Goal: Task Accomplishment & Management: Manage account settings

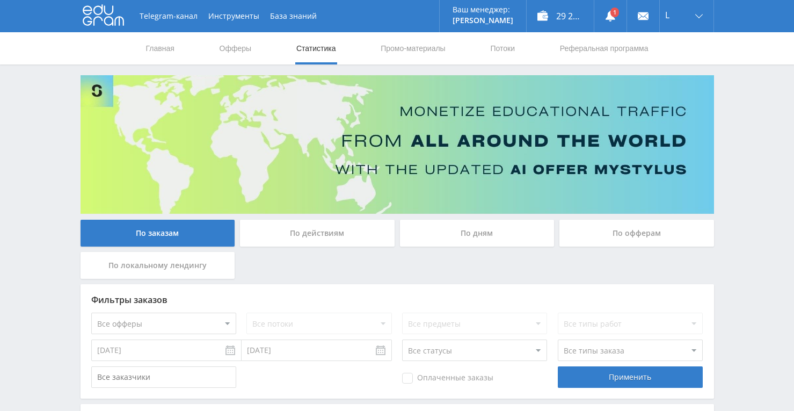
scroll to position [430, 0]
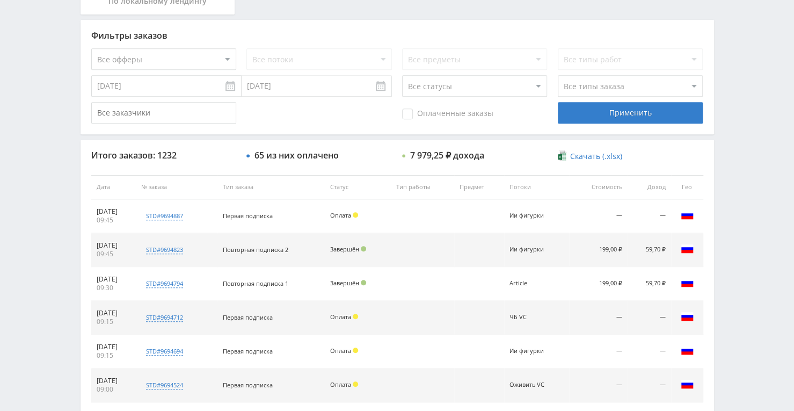
scroll to position [269, 0]
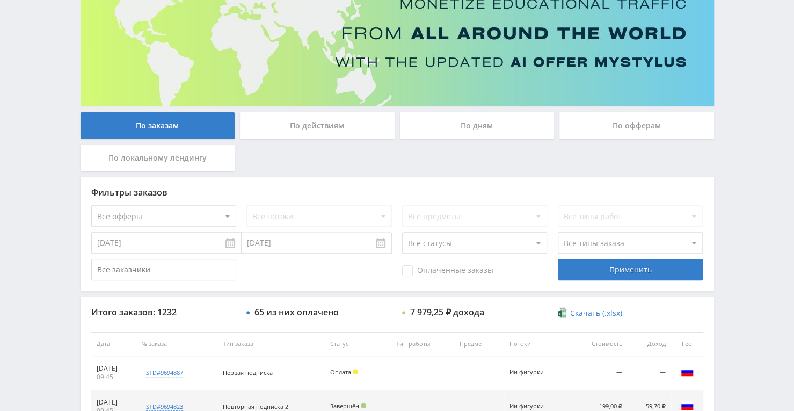
click at [458, 127] on div "По дням" at bounding box center [477, 125] width 155 height 27
click at [0, 0] on input "По дням" at bounding box center [0, 0] width 0 height 0
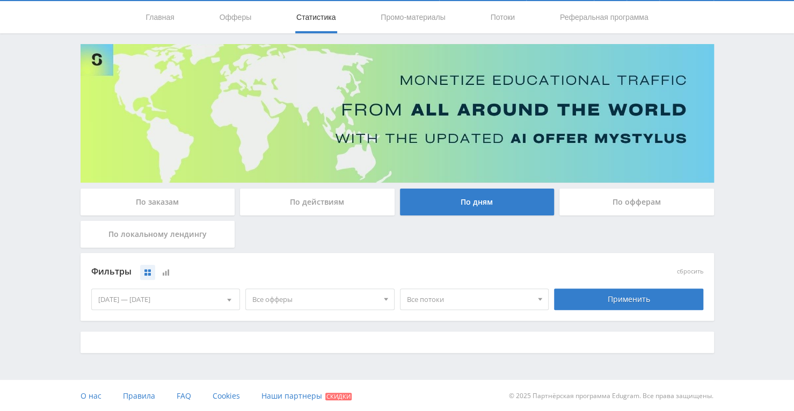
scroll to position [107, 0]
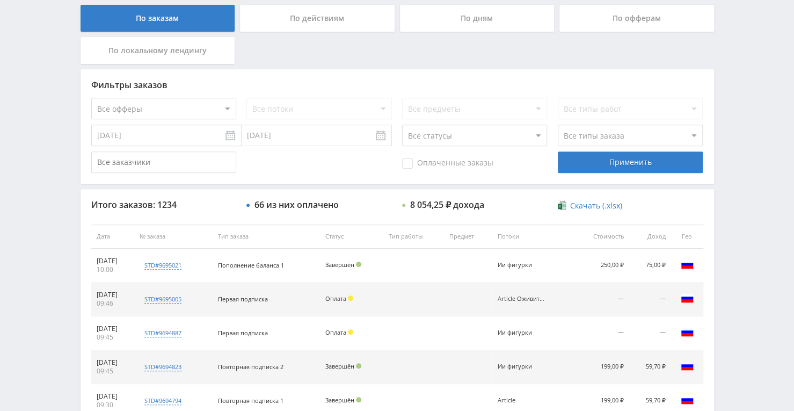
scroll to position [161, 0]
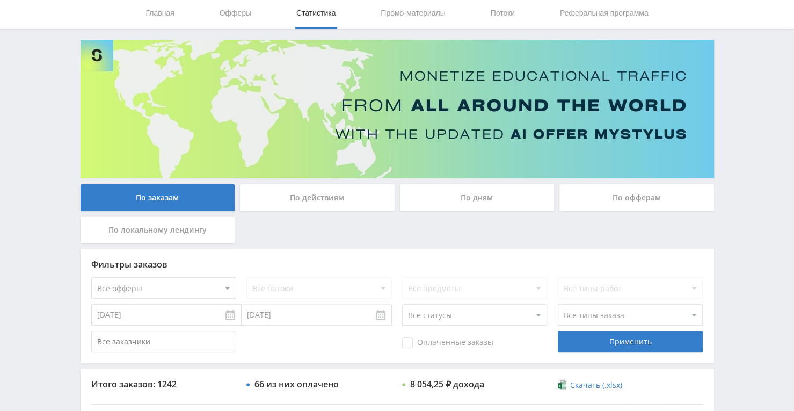
scroll to position [5, 0]
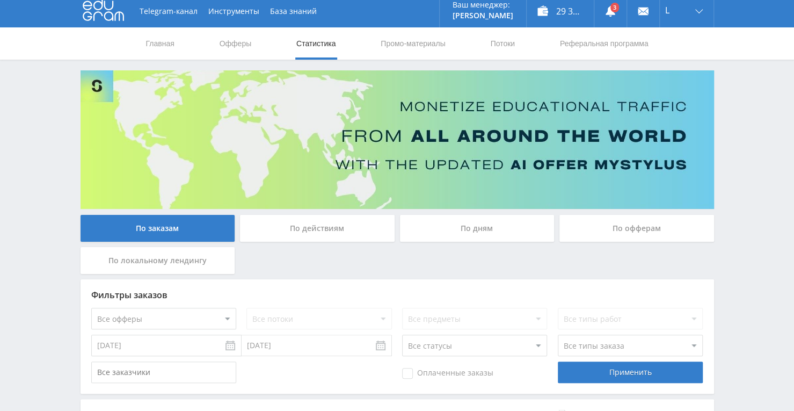
click at [437, 222] on div "По дням" at bounding box center [477, 228] width 155 height 27
click at [0, 0] on input "По дням" at bounding box center [0, 0] width 0 height 0
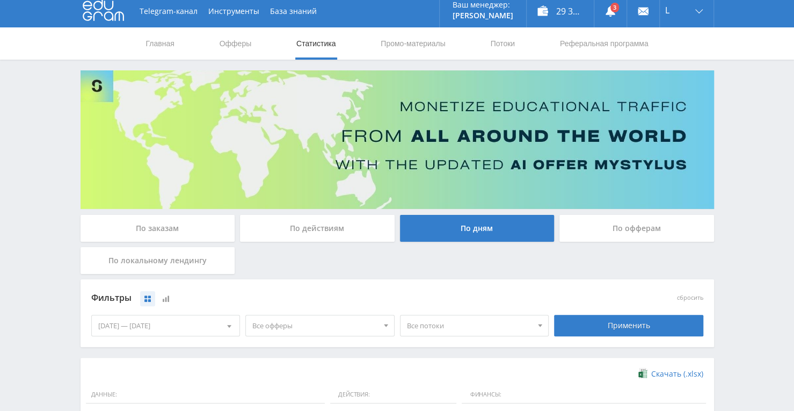
click at [153, 232] on div "По заказам" at bounding box center [158, 228] width 155 height 27
click at [0, 0] on input "По заказам" at bounding box center [0, 0] width 0 height 0
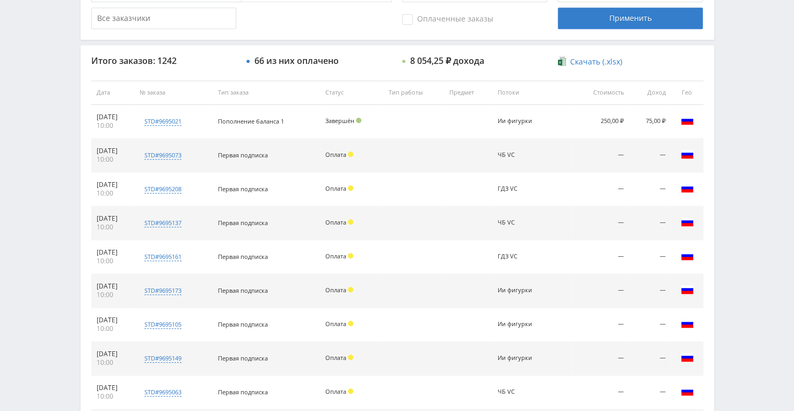
scroll to position [299, 0]
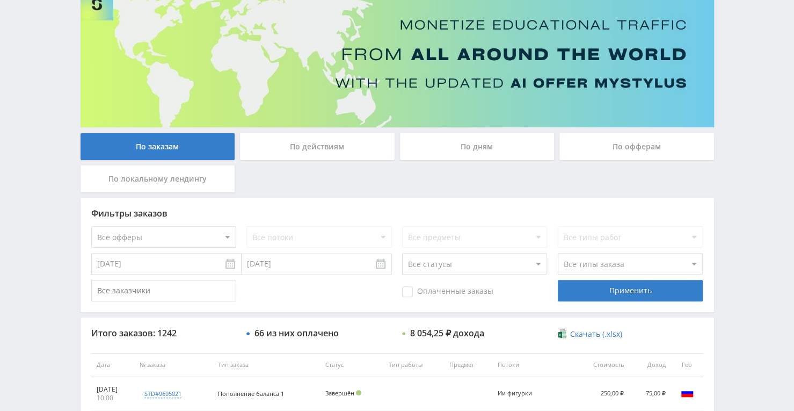
scroll to position [84, 0]
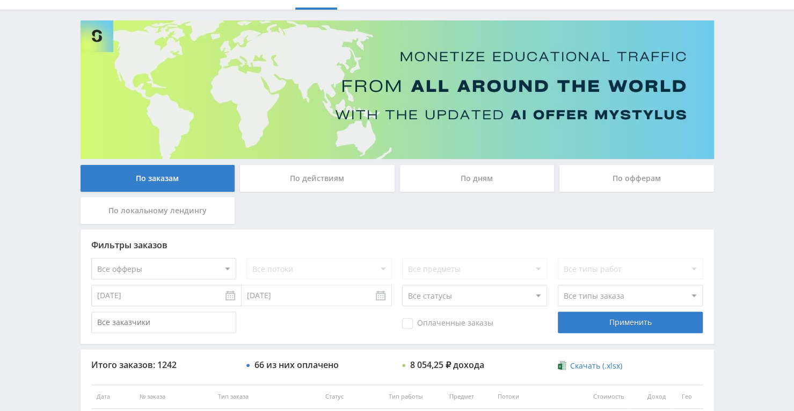
scroll to position [54, 0]
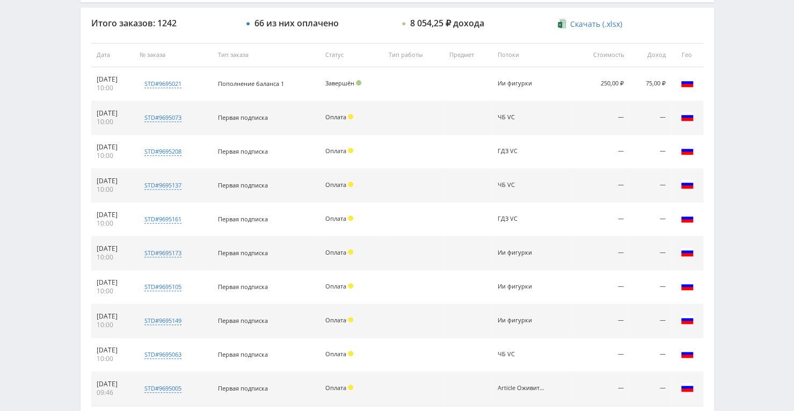
scroll to position [406, 0]
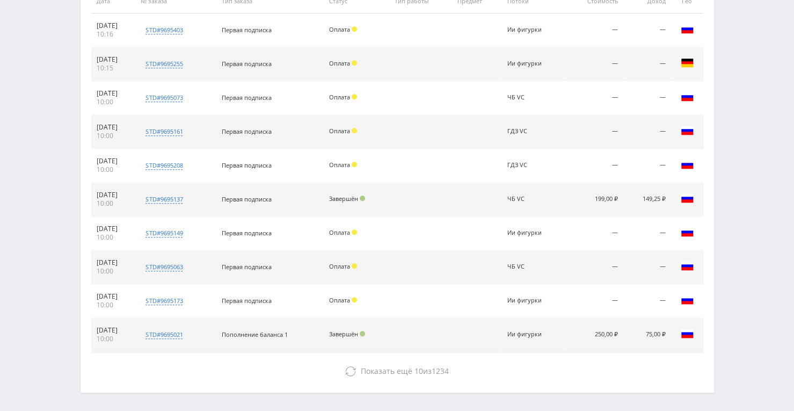
scroll to position [381, 0]
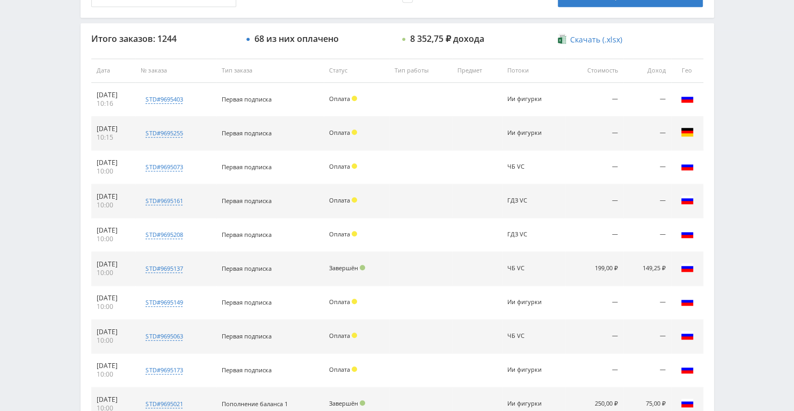
click at [437, 330] on td at bounding box center [420, 337] width 63 height 34
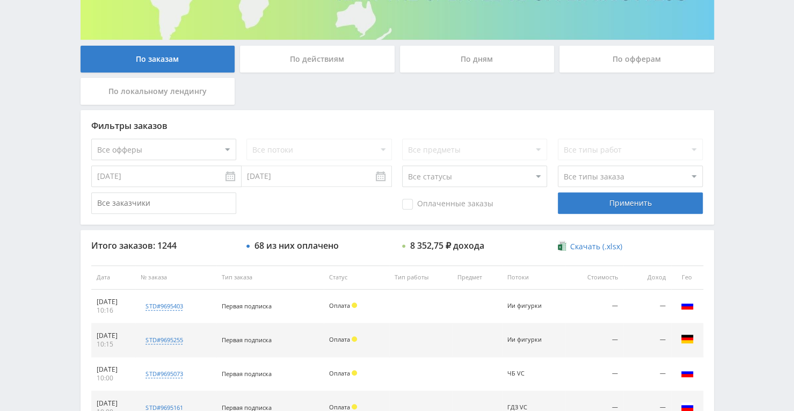
scroll to position [166, 0]
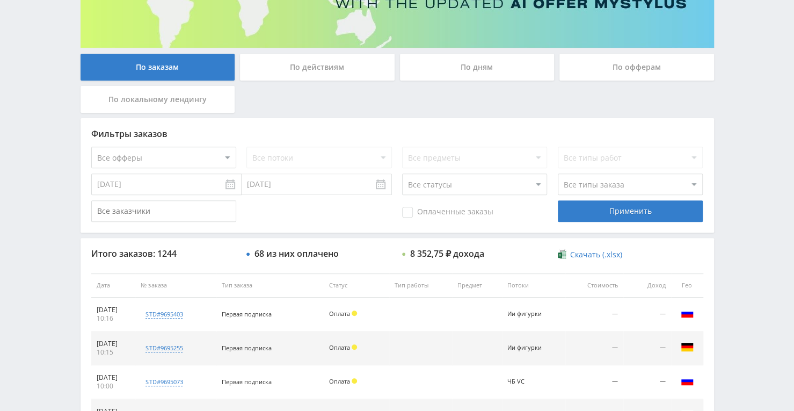
click at [439, 68] on div "По дням" at bounding box center [477, 67] width 155 height 27
click at [0, 0] on input "По дням" at bounding box center [0, 0] width 0 height 0
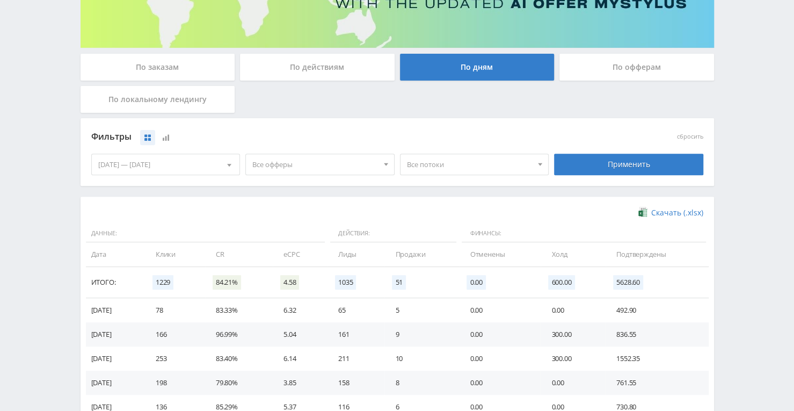
click at [131, 67] on div "По заказам" at bounding box center [158, 67] width 155 height 27
click at [0, 0] on input "По заказам" at bounding box center [0, 0] width 0 height 0
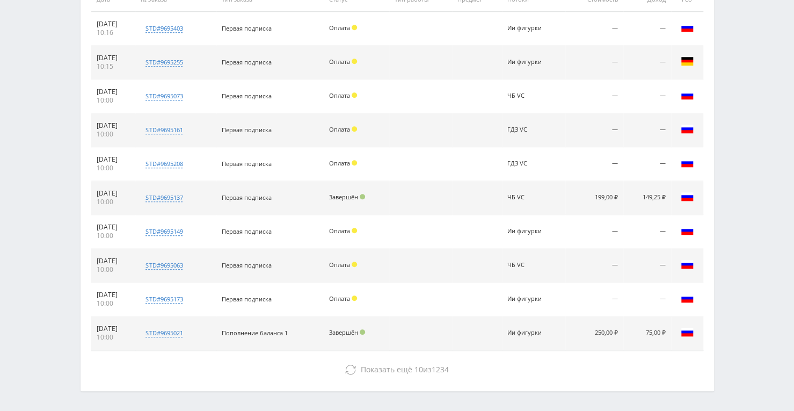
scroll to position [488, 0]
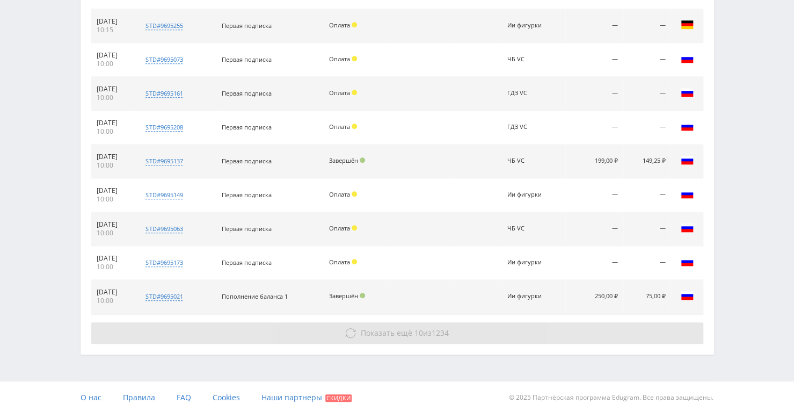
click at [424, 335] on span "Показать ещё 10 из 1234" at bounding box center [405, 333] width 88 height 10
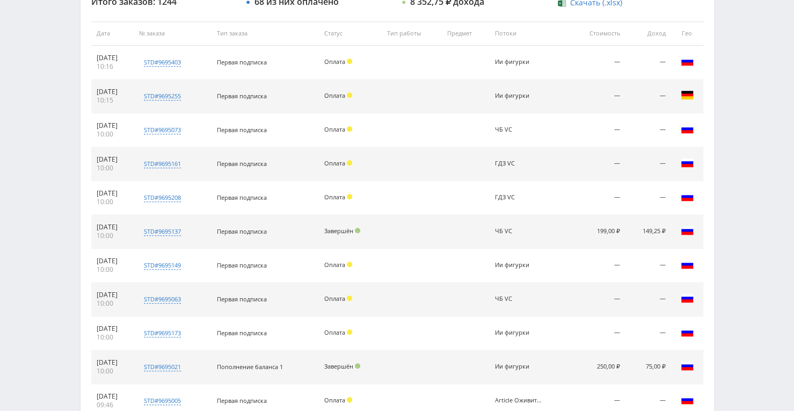
scroll to position [435, 0]
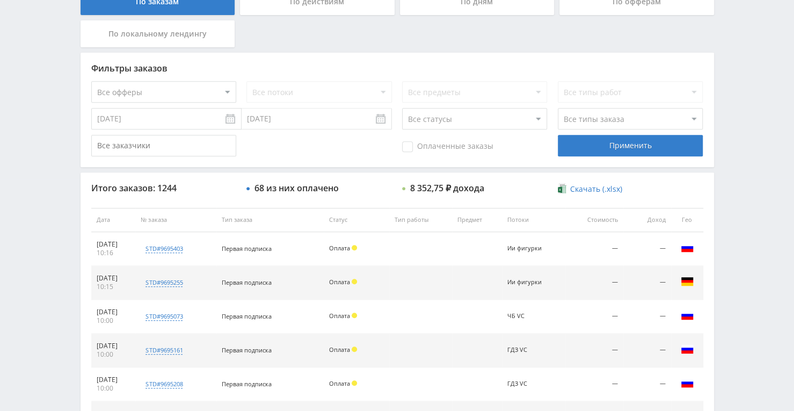
scroll to position [215, 0]
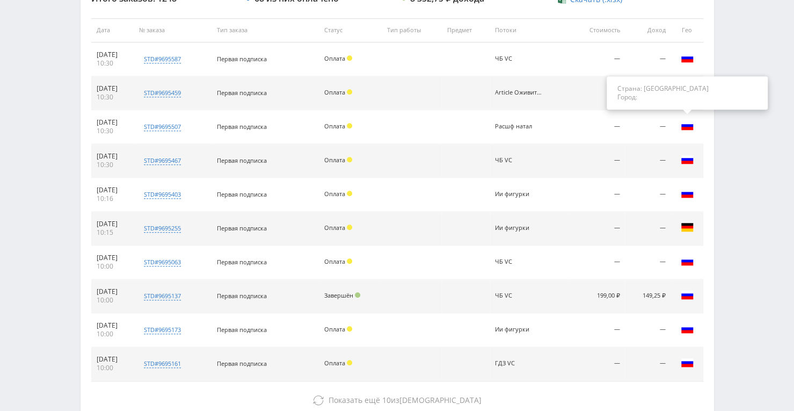
scroll to position [322, 0]
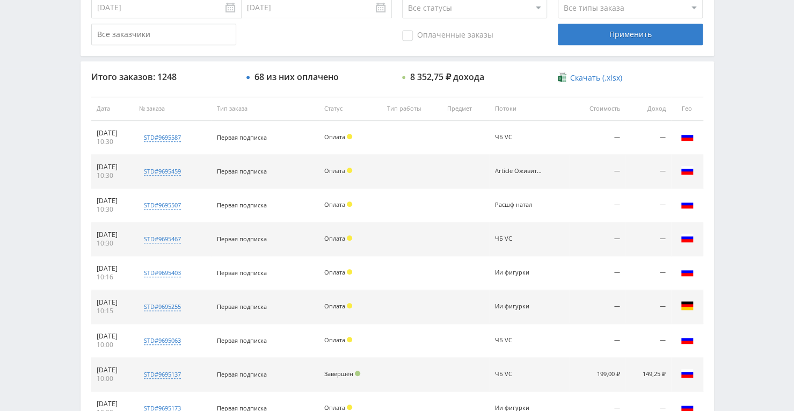
scroll to position [191, 0]
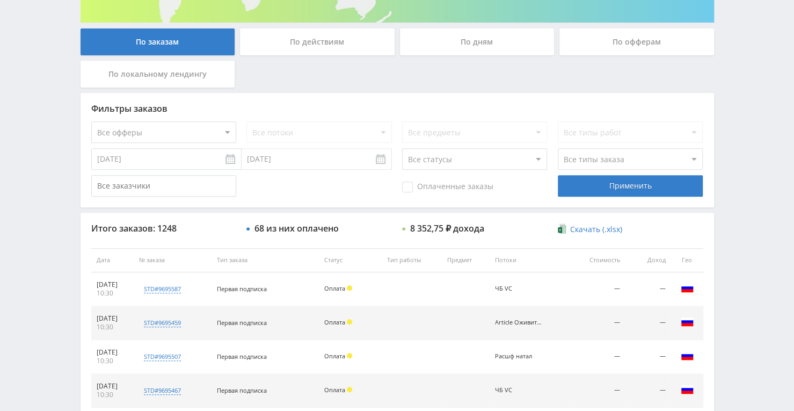
click at [460, 31] on div "По дням" at bounding box center [477, 41] width 155 height 27
click at [0, 0] on input "По дням" at bounding box center [0, 0] width 0 height 0
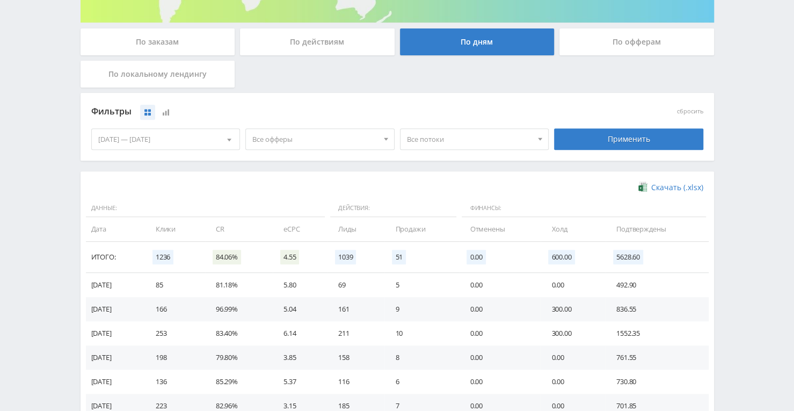
scroll to position [245, 0]
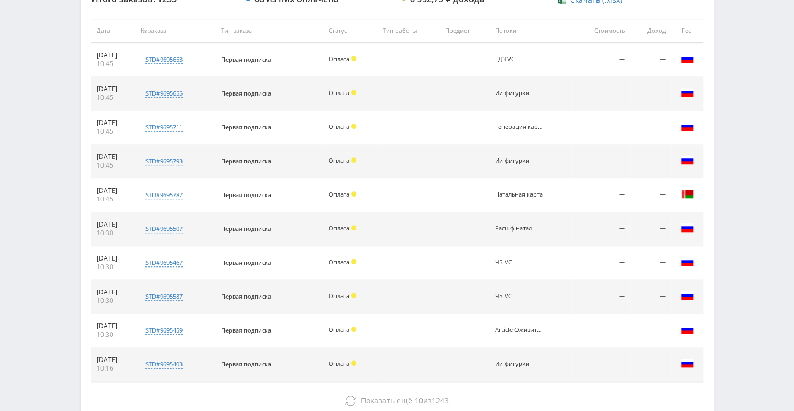
scroll to position [488, 0]
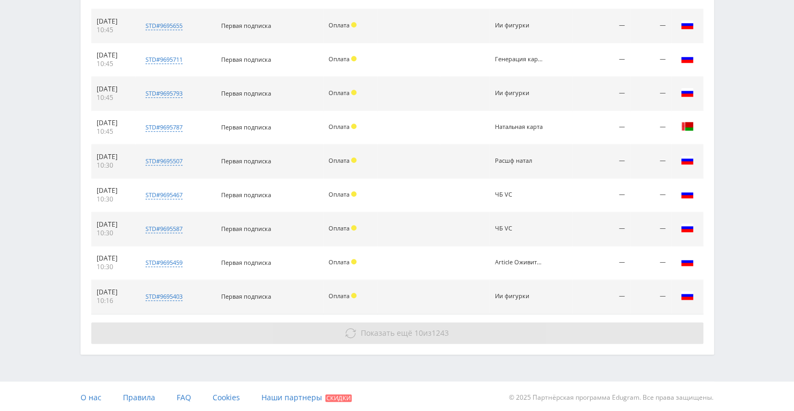
click at [348, 329] on icon at bounding box center [350, 333] width 11 height 11
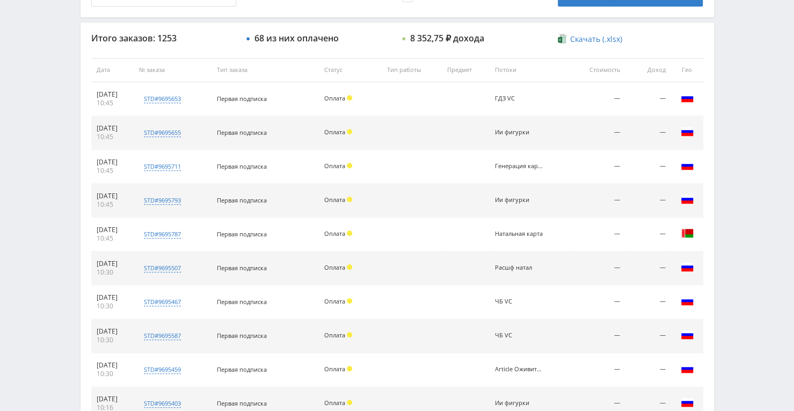
scroll to position [381, 0]
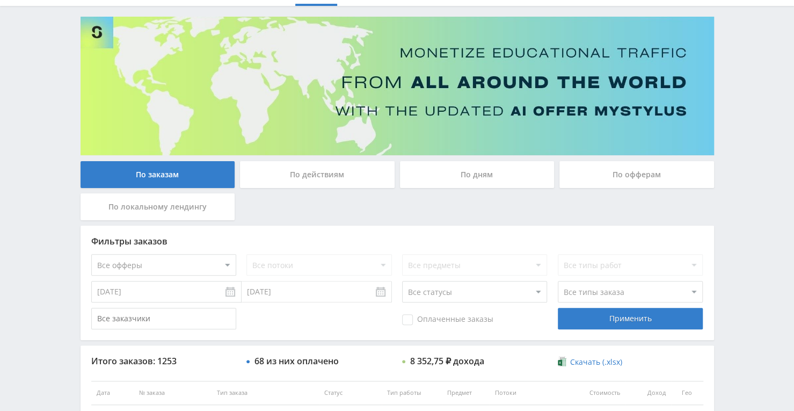
click at [518, 169] on div "По дням" at bounding box center [477, 174] width 155 height 27
click at [0, 0] on input "По дням" at bounding box center [0, 0] width 0 height 0
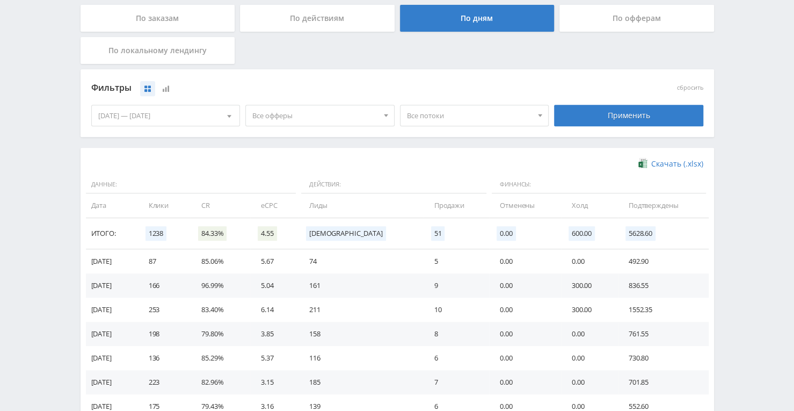
scroll to position [0, 0]
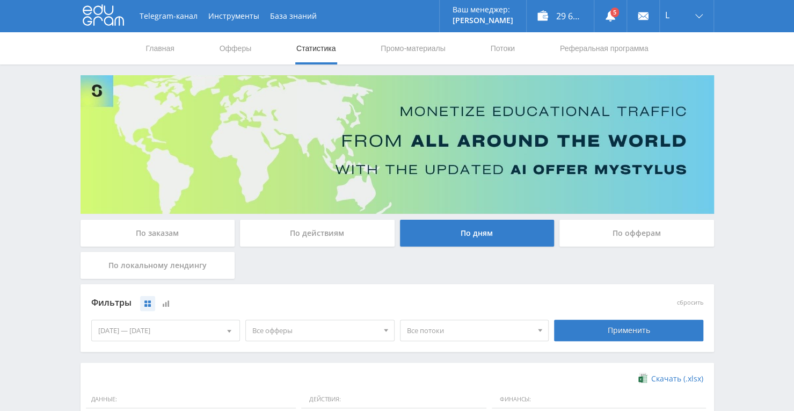
click at [182, 239] on div "По заказам" at bounding box center [158, 233] width 155 height 27
click at [0, 0] on input "По заказам" at bounding box center [0, 0] width 0 height 0
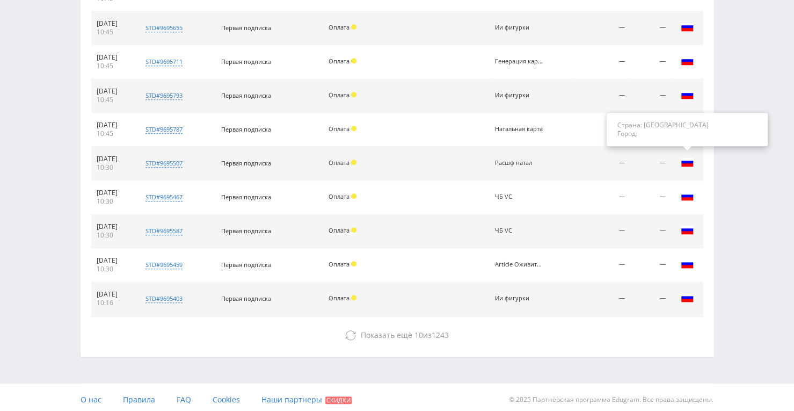
scroll to position [488, 0]
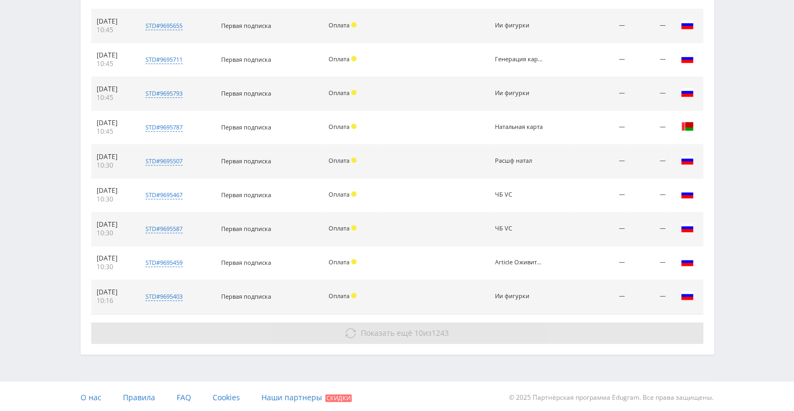
click at [442, 334] on span "1243" at bounding box center [440, 333] width 17 height 10
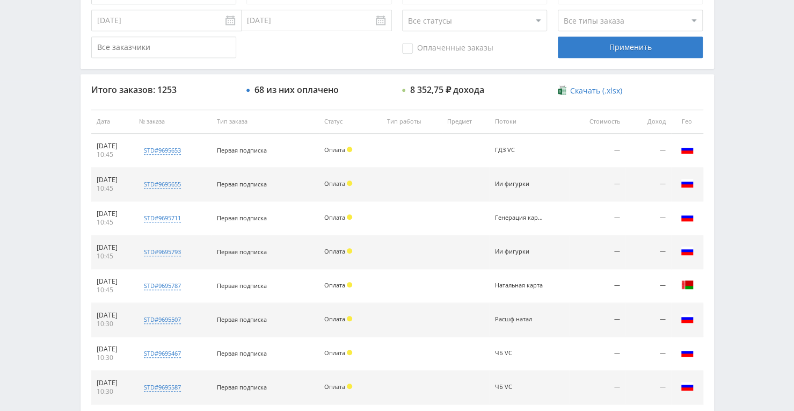
scroll to position [273, 0]
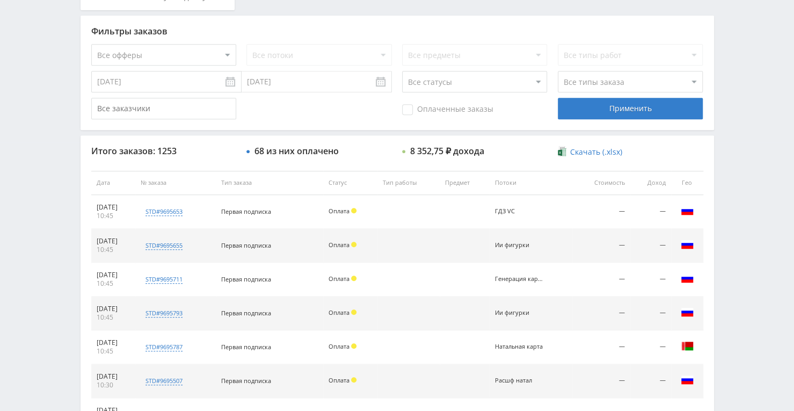
scroll to position [322, 0]
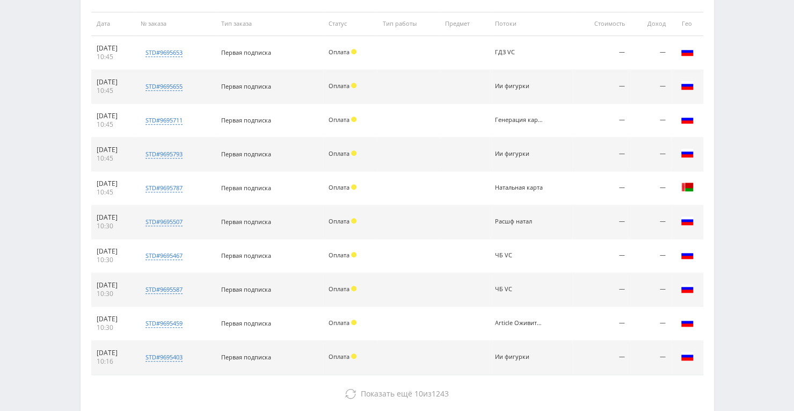
scroll to position [430, 0]
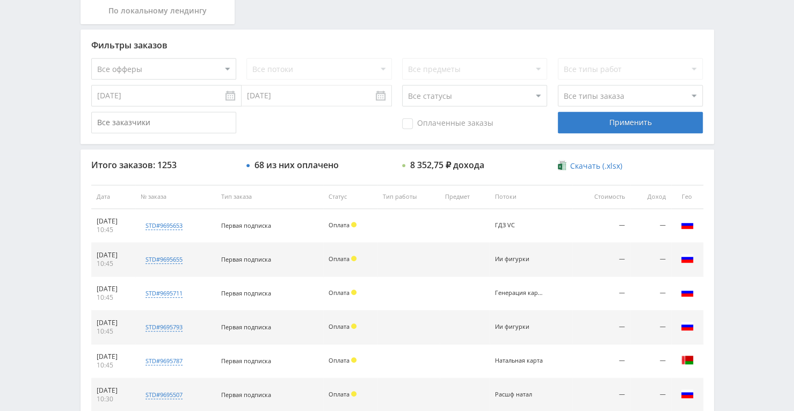
scroll to position [220, 0]
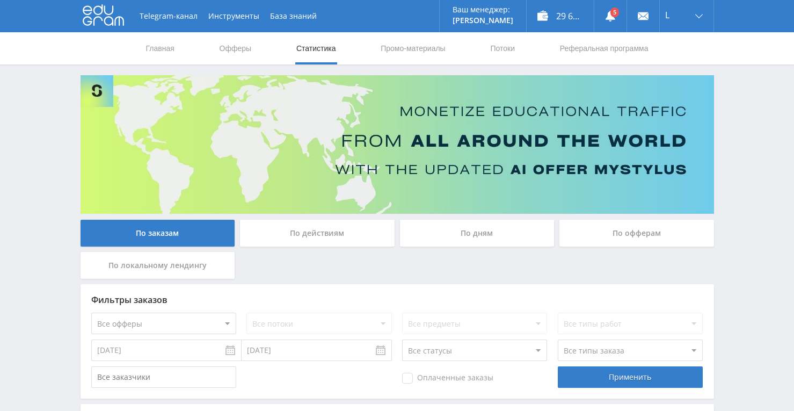
scroll to position [376, 0]
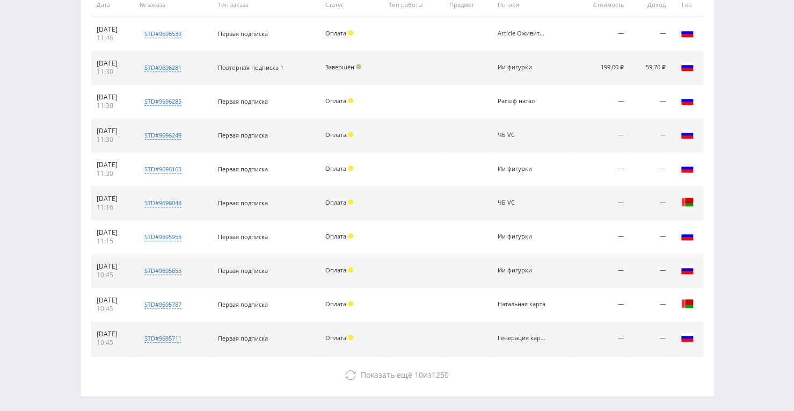
scroll to position [430, 0]
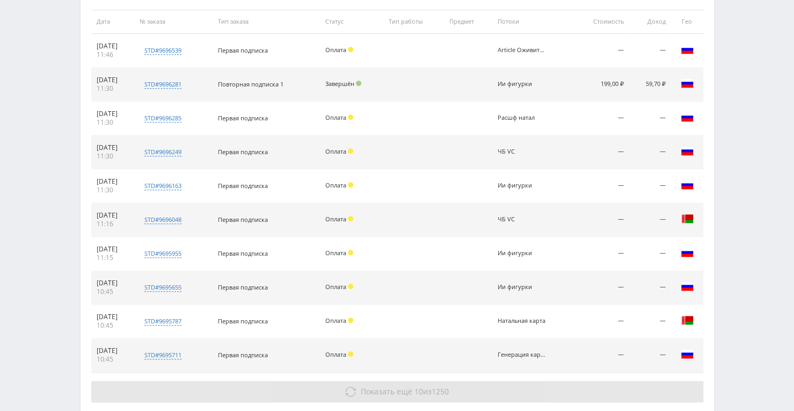
click at [412, 397] on button "Показать ещё 10 из 1250" at bounding box center [397, 391] width 612 height 21
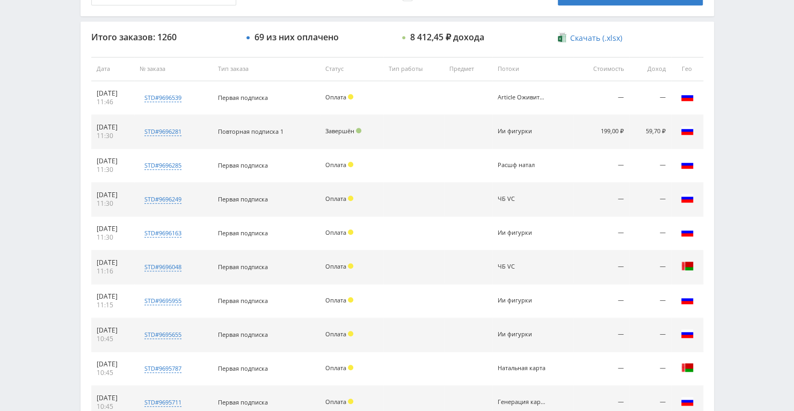
scroll to position [376, 0]
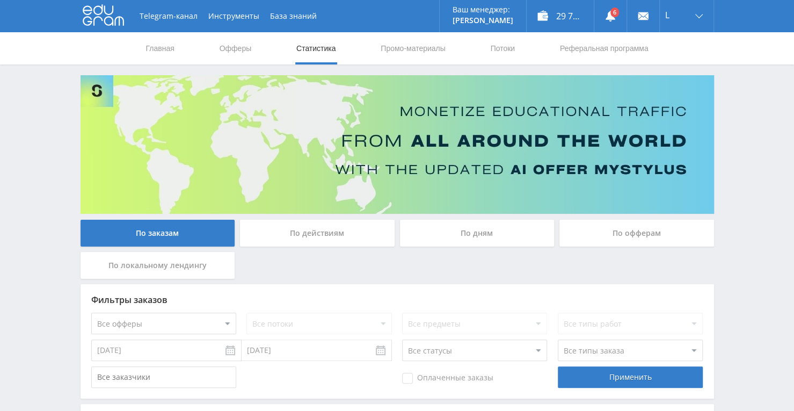
click at [443, 223] on div "По дням" at bounding box center [477, 233] width 155 height 27
click at [0, 0] on input "По дням" at bounding box center [0, 0] width 0 height 0
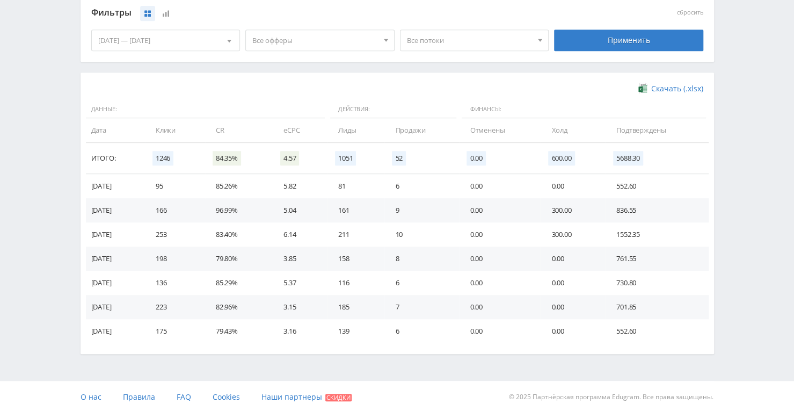
scroll to position [291, 0]
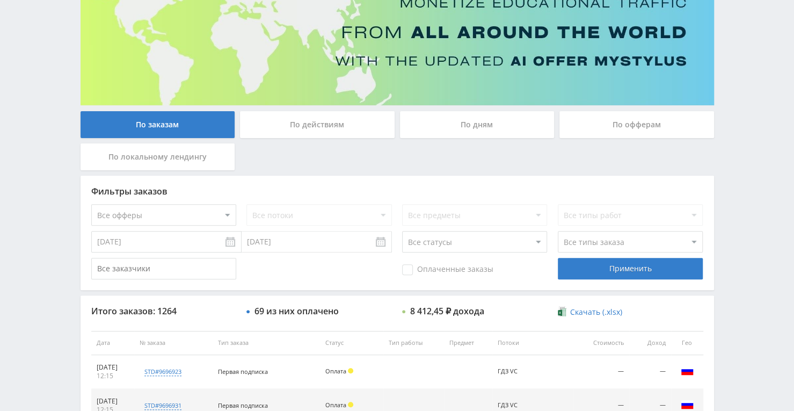
scroll to position [107, 0]
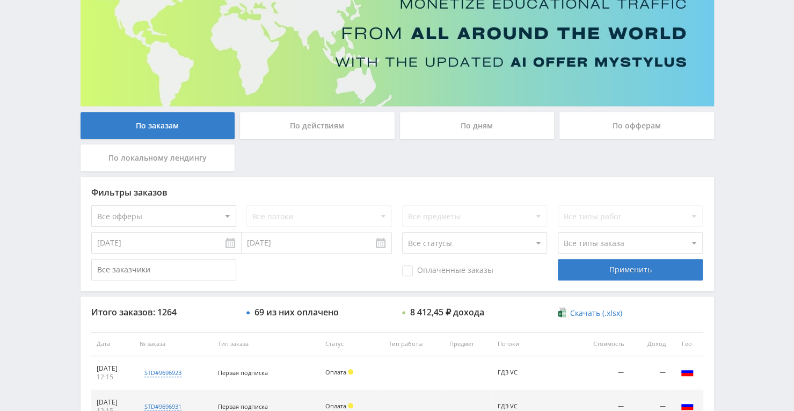
click at [205, 219] on select "Все офферы MyStylus MyStylus - Revshare Кэмп Studybay Автор24 Studybay Brazil S…" at bounding box center [163, 215] width 145 height 21
select select "376"
click at [293, 210] on select "Все потоки Расшф натал Песни VC 30.09 Песни VC Улучшить к-во фото VC Оживить VC…" at bounding box center [319, 215] width 145 height 21
select select "6646595"
click at [247, 205] on select "Все потоки Расшф натал Песни VC 30.09 Песни VC Улучшить к-во фото VC Оживить VC…" at bounding box center [319, 215] width 145 height 21
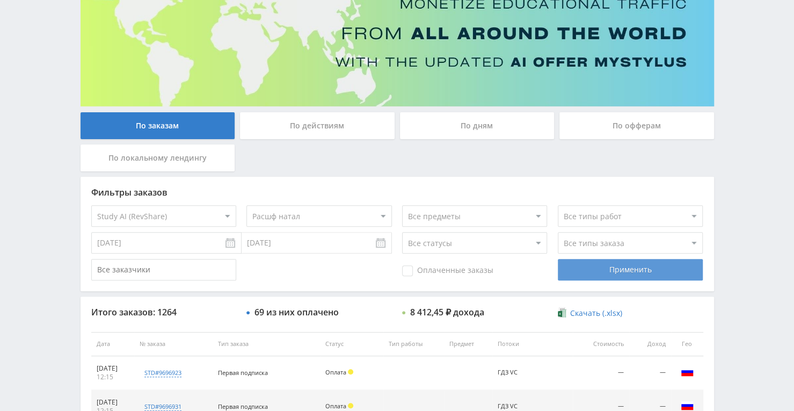
click at [635, 272] on div "Применить" at bounding box center [630, 269] width 145 height 21
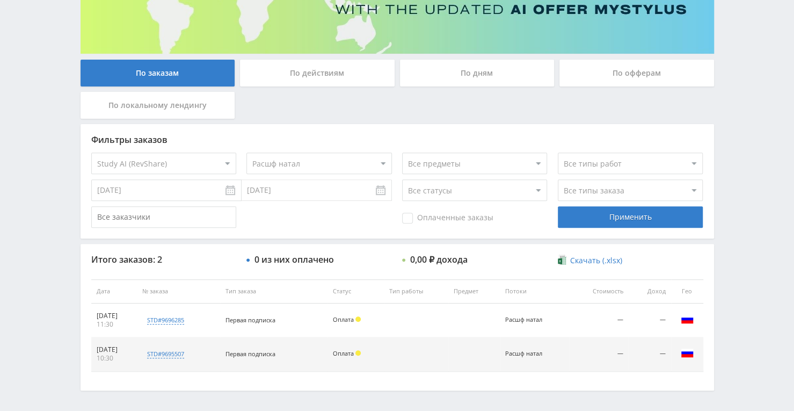
scroll to position [198, 0]
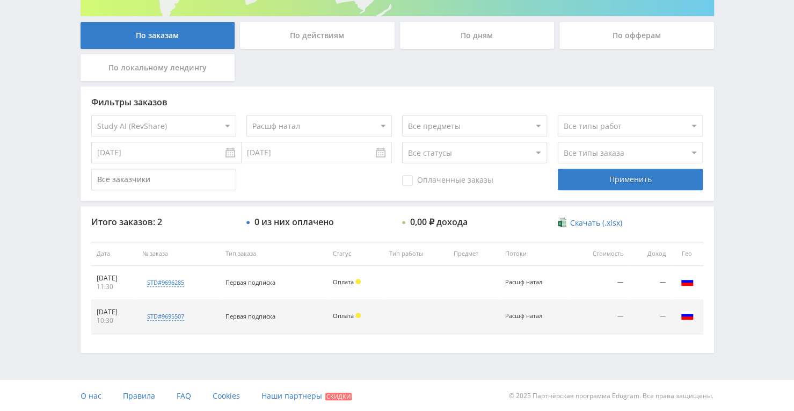
click at [62, 202] on div "Telegram-канал Инструменты База знаний Ваш менеджер: Alex Alex Online @edugram_…" at bounding box center [397, 107] width 794 height 610
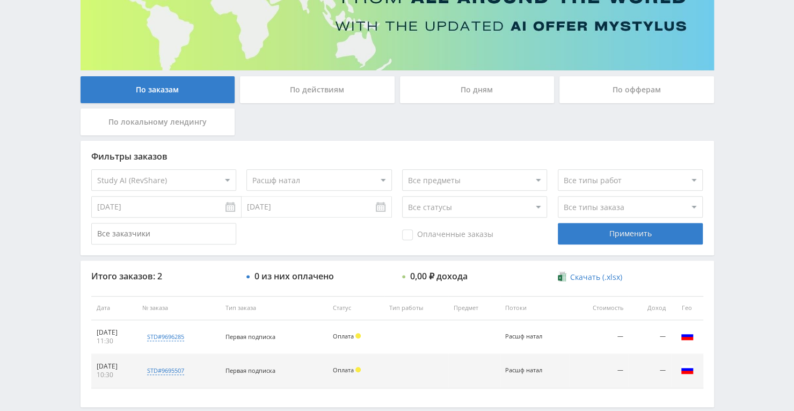
scroll to position [90, 0]
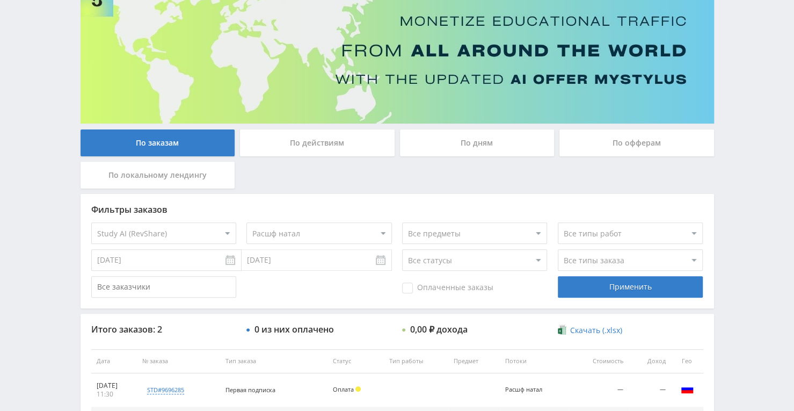
click at [154, 155] on div "По заказам" at bounding box center [158, 142] width 155 height 27
click at [0, 0] on input "По заказам" at bounding box center [0, 0] width 0 height 0
click at [155, 141] on div "По заказам" at bounding box center [158, 142] width 155 height 27
click at [0, 0] on input "По заказам" at bounding box center [0, 0] width 0 height 0
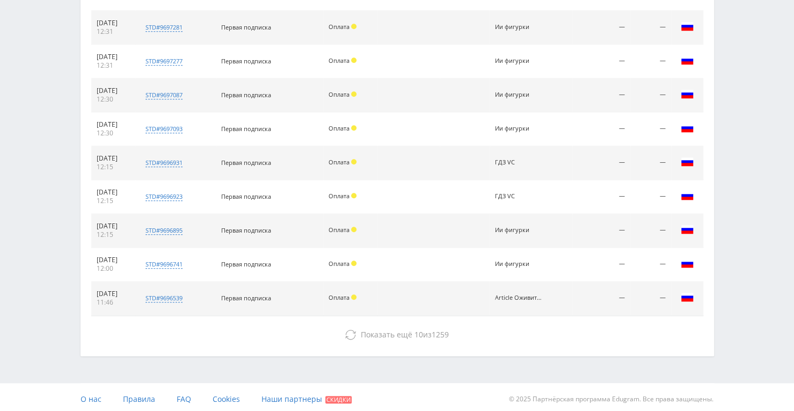
scroll to position [488, 0]
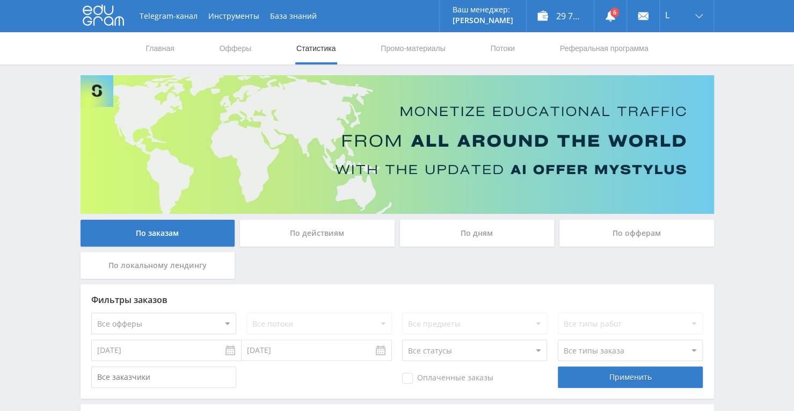
click at [479, 240] on div "По дням" at bounding box center [477, 233] width 155 height 27
click at [0, 0] on input "По дням" at bounding box center [0, 0] width 0 height 0
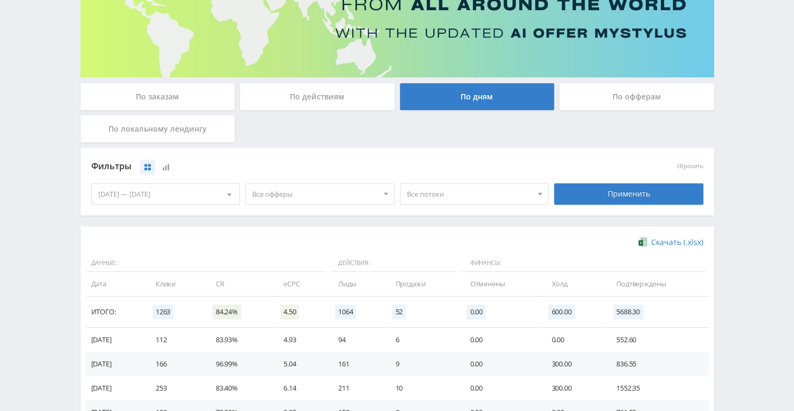
scroll to position [122, 0]
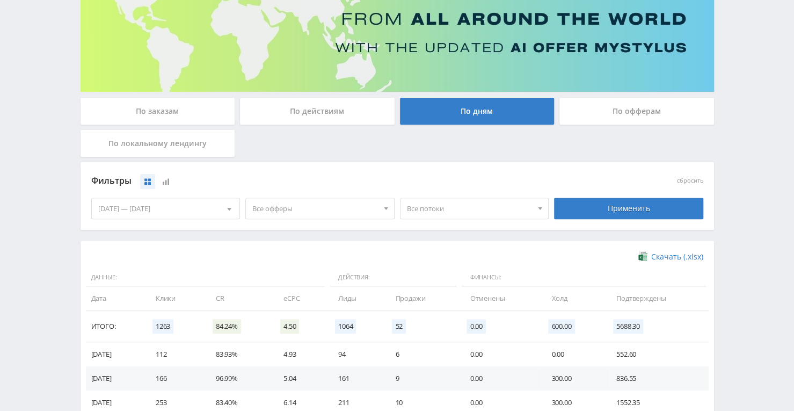
click at [137, 109] on div "По заказам" at bounding box center [158, 111] width 155 height 27
click at [0, 0] on input "По заказам" at bounding box center [0, 0] width 0 height 0
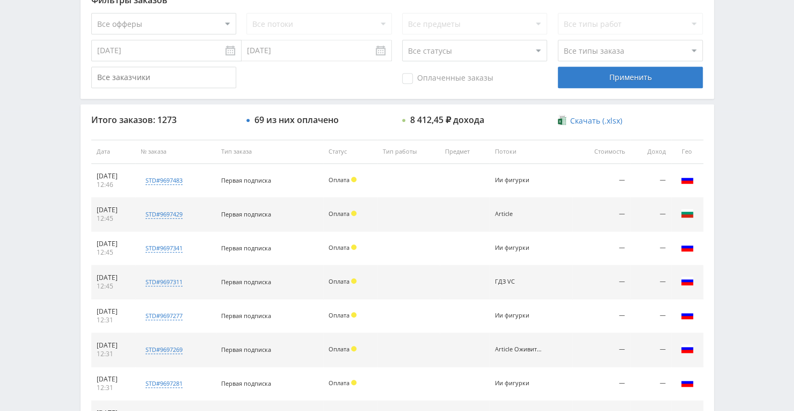
scroll to position [283, 0]
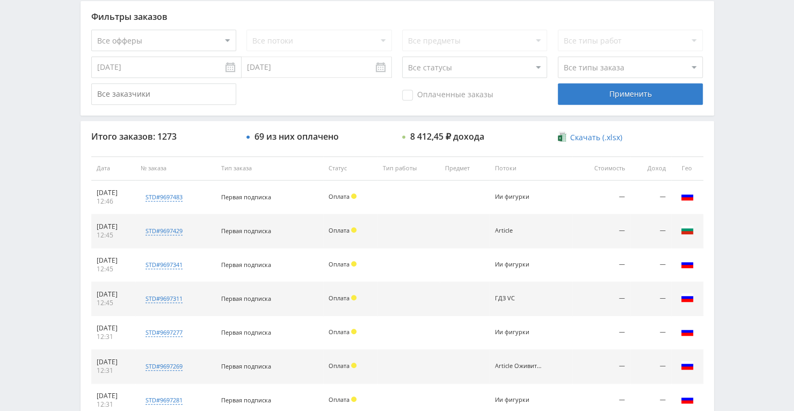
click at [212, 45] on select "Все офферы MyStylus MyStylus - Revshare Кэмп Studybay Автор24 Studybay Brazil S…" at bounding box center [163, 40] width 145 height 21
select select "376"
click at [278, 48] on select "Все потоки Расшф натал Песни VC 30.09 Песни VC Улучшить к-во фото VC Оживить VC…" at bounding box center [319, 40] width 145 height 21
select select "6645125"
click at [247, 30] on select "Все потоки Расшф натал Песни VC 30.09 Песни VC Улучшить к-во фото VC Оживить VC…" at bounding box center [319, 40] width 145 height 21
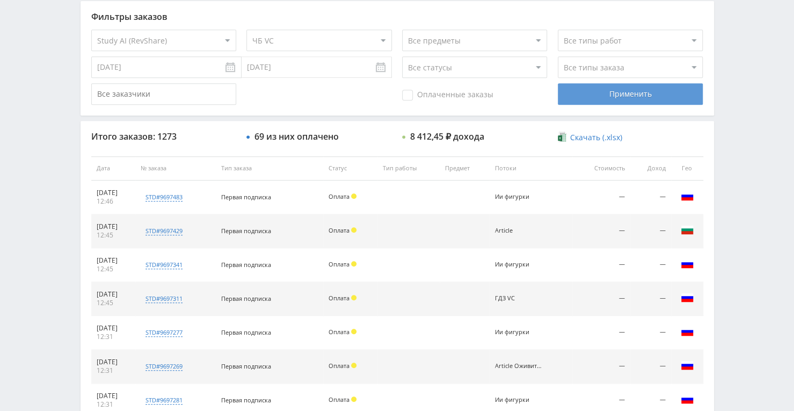
click at [585, 95] on div "Применить" at bounding box center [630, 93] width 145 height 21
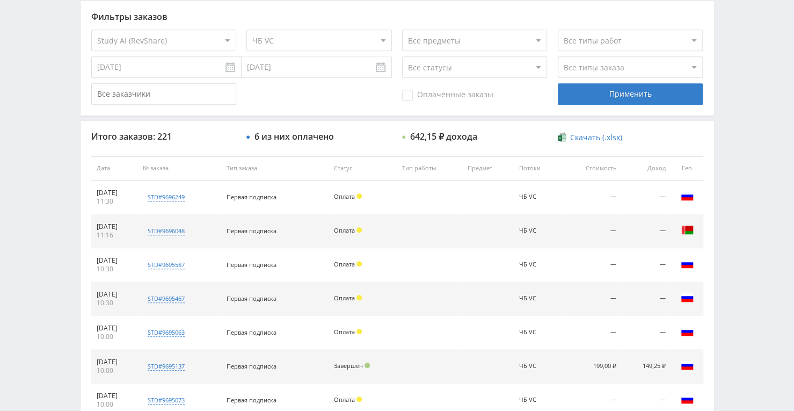
click at [189, 72] on input "[DATE]" at bounding box center [166, 66] width 150 height 21
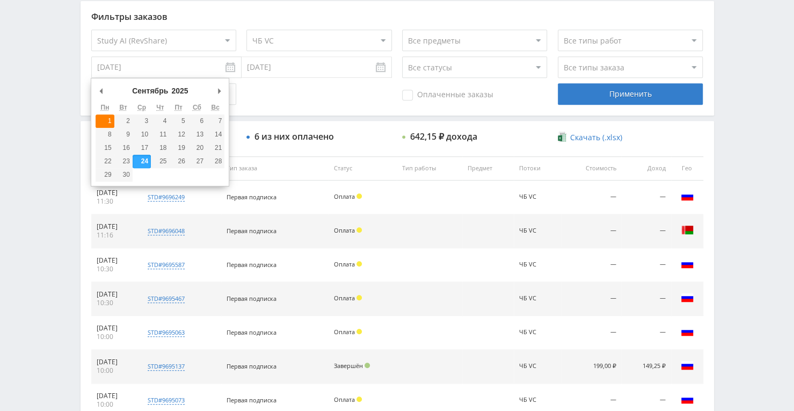
type input "01.09.2025"
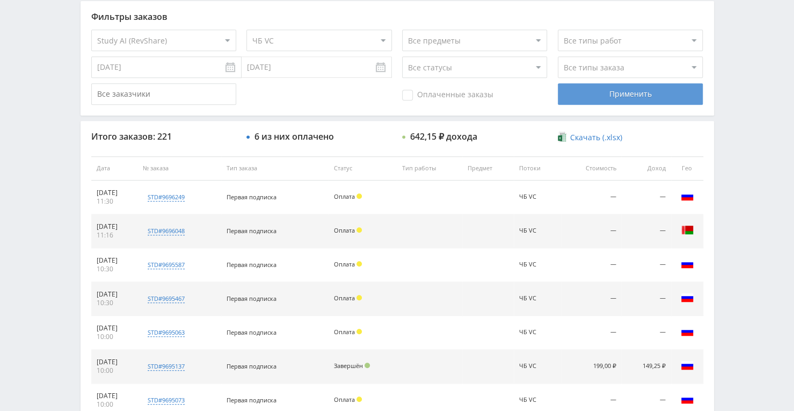
click at [596, 102] on div "Применить" at bounding box center [630, 93] width 145 height 21
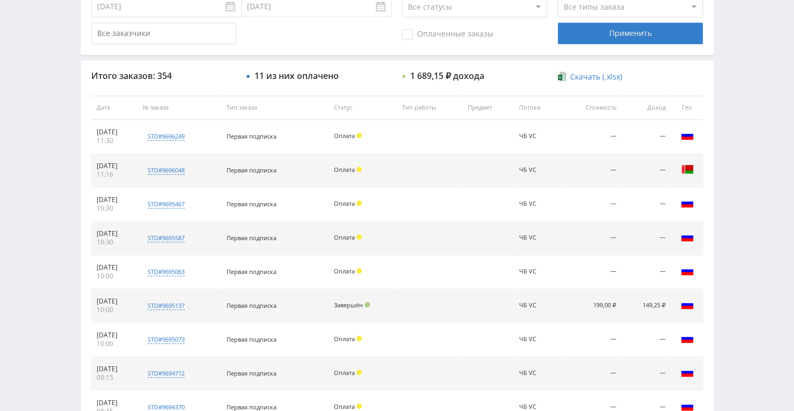
scroll to position [327, 0]
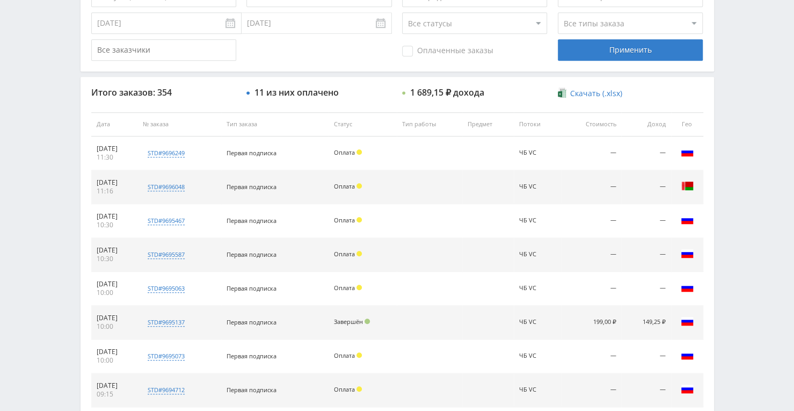
click at [204, 50] on input "text" at bounding box center [163, 49] width 145 height 21
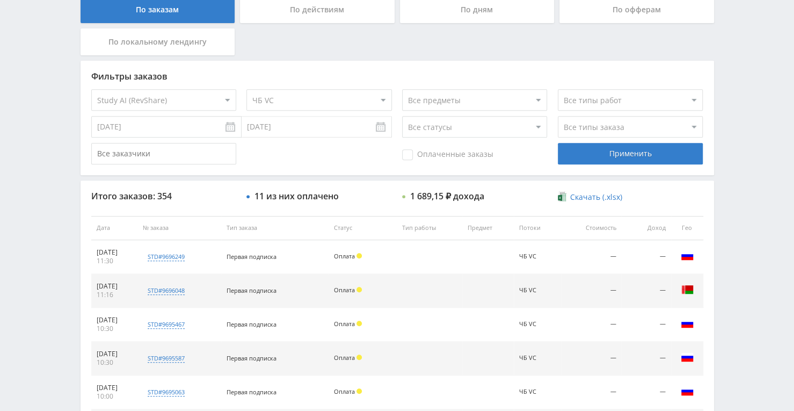
scroll to position [220, 0]
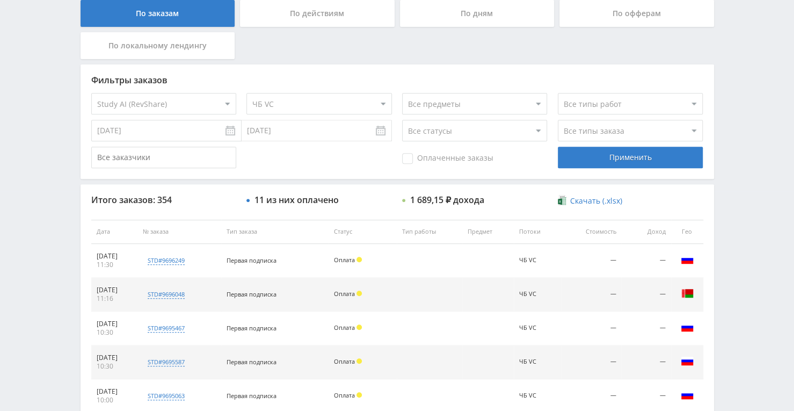
click at [299, 107] on select "Все потоки Расшф натал Песни VC 30.09 Песни VC Улучшить к-во фото VC Оживить VC…" at bounding box center [319, 103] width 145 height 21
select select "0"
click at [247, 93] on select "Все потоки Расшф натал Песни VC 30.09 Песни VC Улучшить к-во фото VC Оживить VC…" at bounding box center [319, 103] width 145 height 21
click at [610, 162] on div "Применить" at bounding box center [630, 157] width 145 height 21
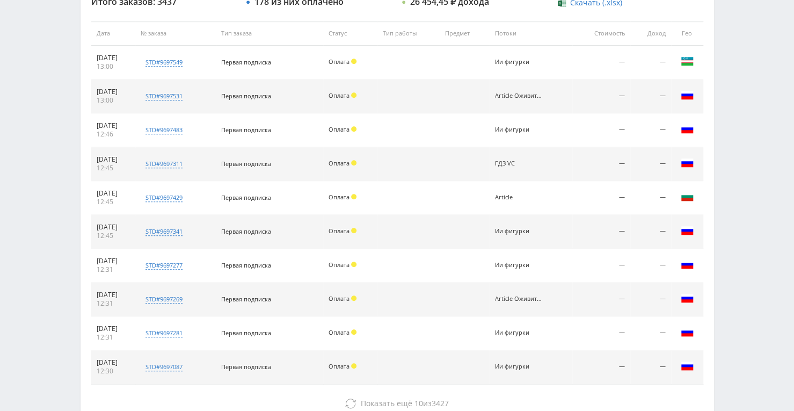
scroll to position [435, 0]
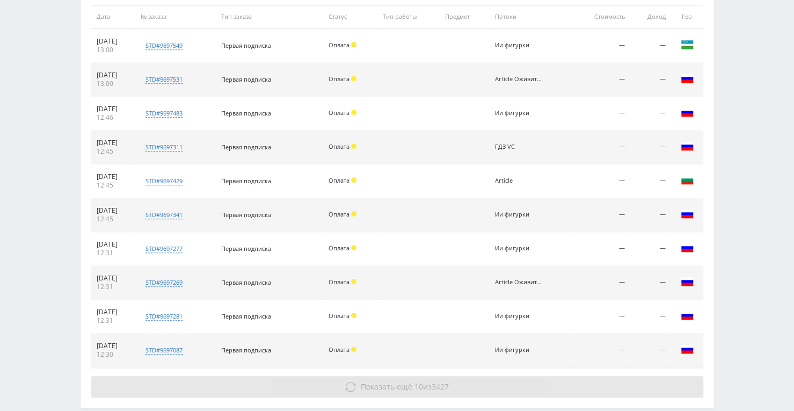
click at [415, 381] on span "10" at bounding box center [419, 386] width 9 height 10
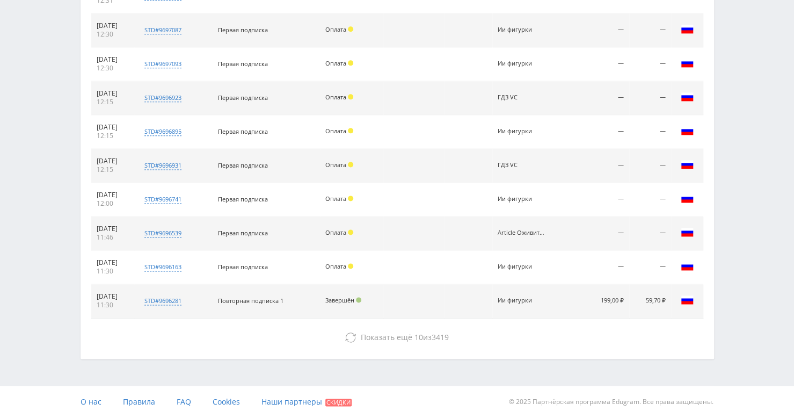
scroll to position [757, 0]
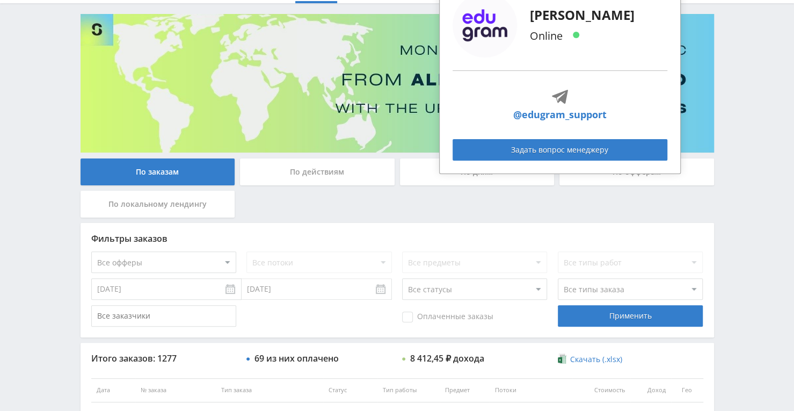
scroll to position [269, 0]
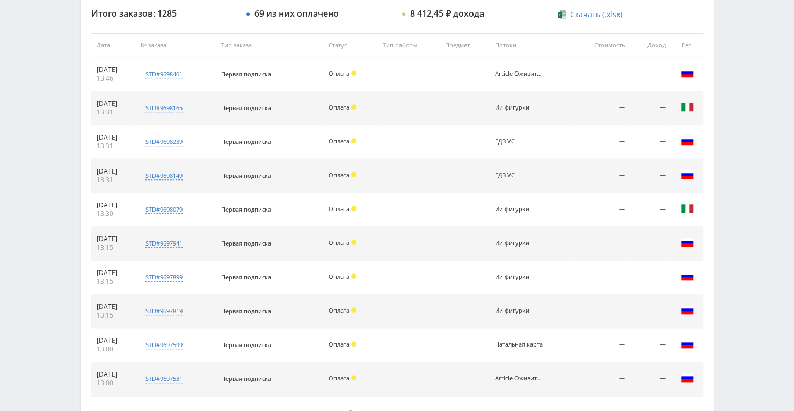
scroll to position [406, 0]
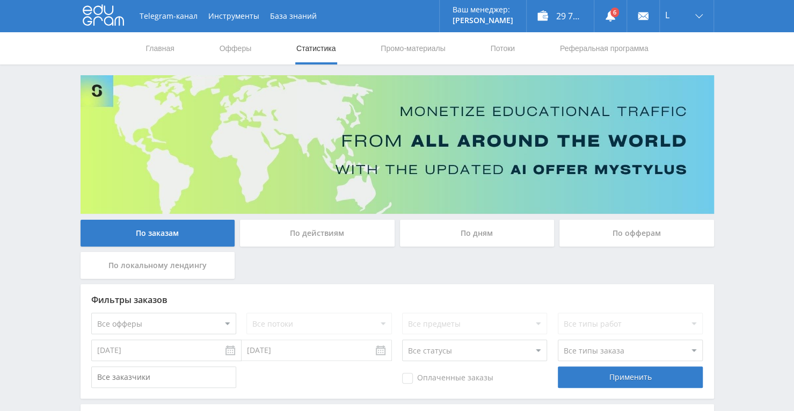
click at [458, 240] on div "По дням" at bounding box center [477, 233] width 155 height 27
click at [0, 0] on input "По дням" at bounding box center [0, 0] width 0 height 0
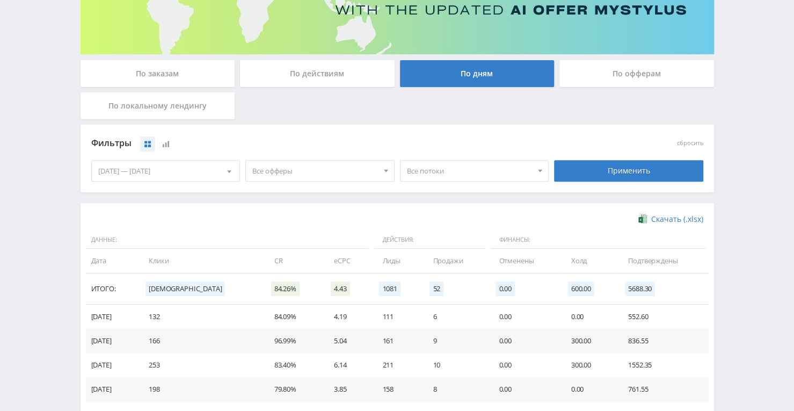
scroll to position [161, 0]
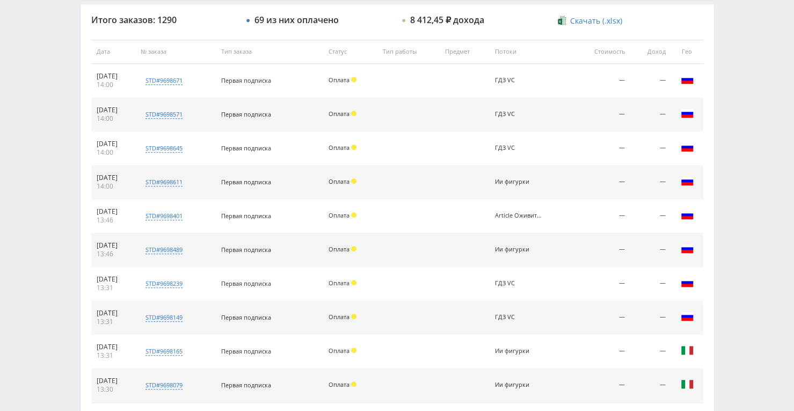
scroll to position [430, 0]
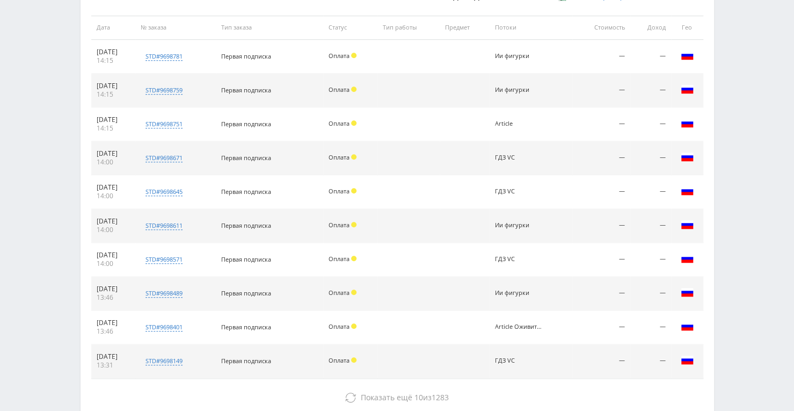
scroll to position [423, 0]
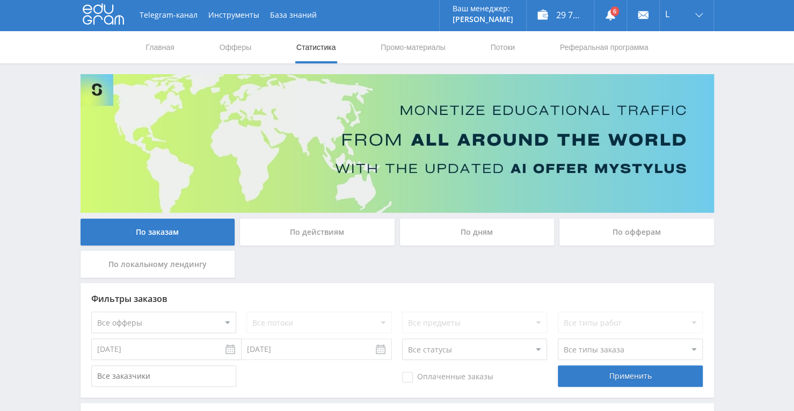
scroll to position [1, 0]
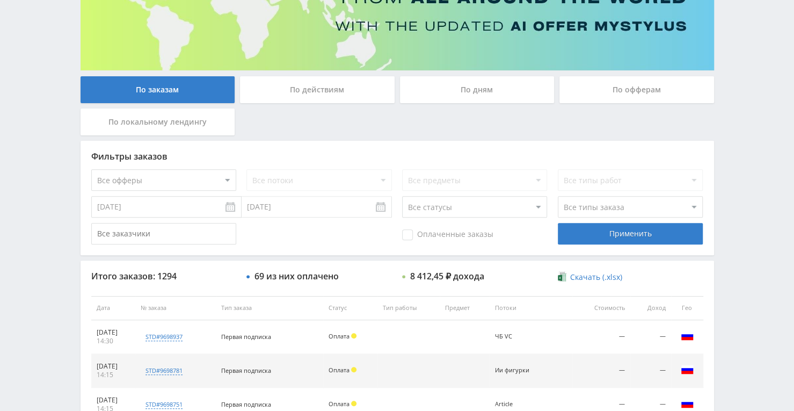
scroll to position [136, 0]
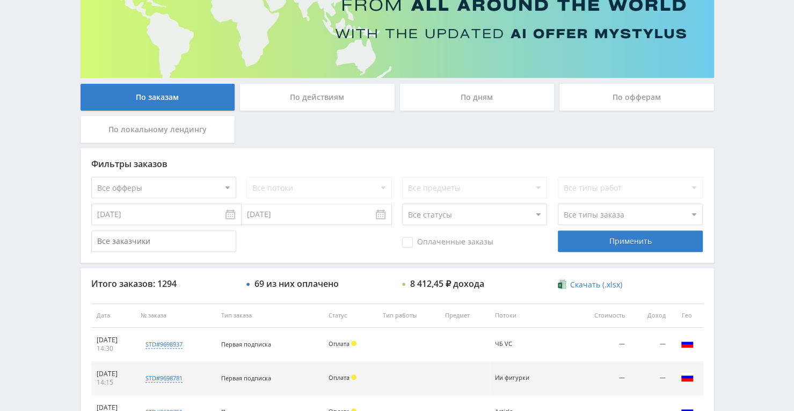
click at [492, 96] on div "По дням" at bounding box center [477, 97] width 155 height 27
click at [0, 0] on input "По дням" at bounding box center [0, 0] width 0 height 0
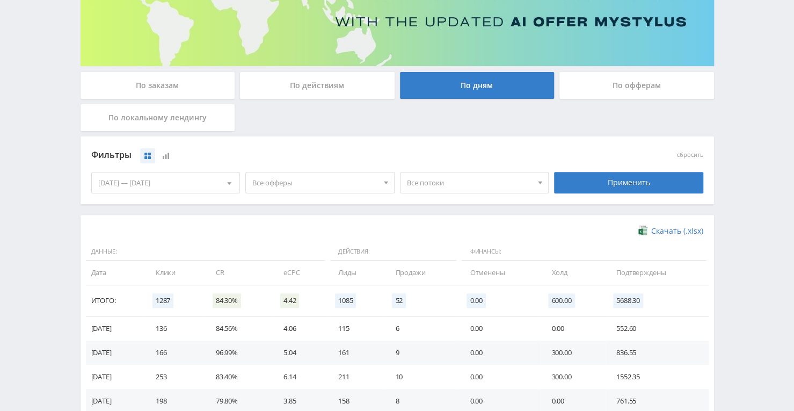
scroll to position [148, 0]
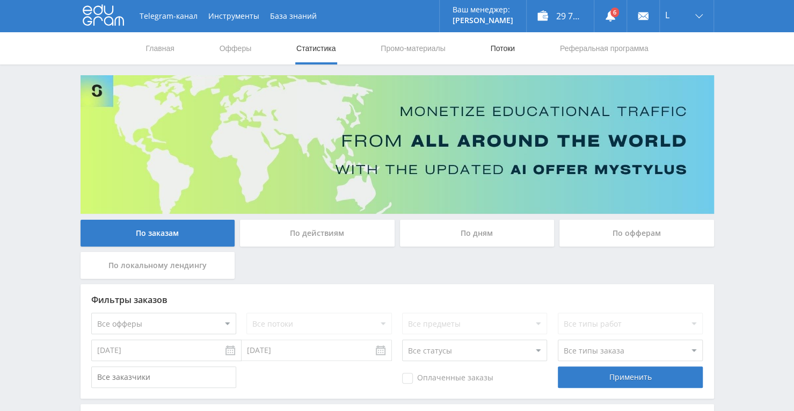
click at [503, 41] on link "Потоки" at bounding box center [502, 48] width 27 height 32
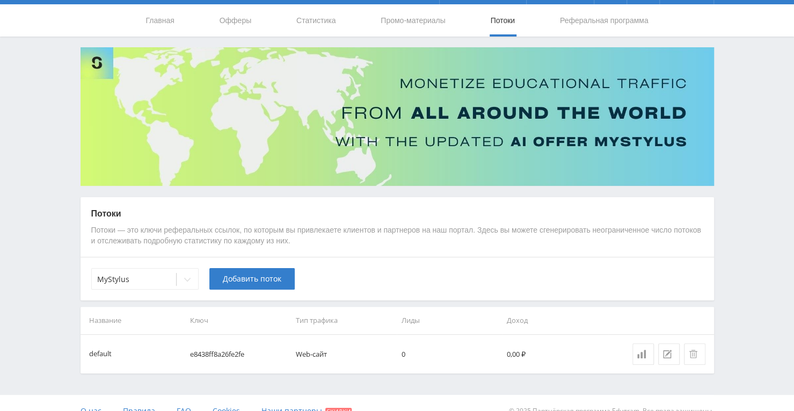
scroll to position [43, 0]
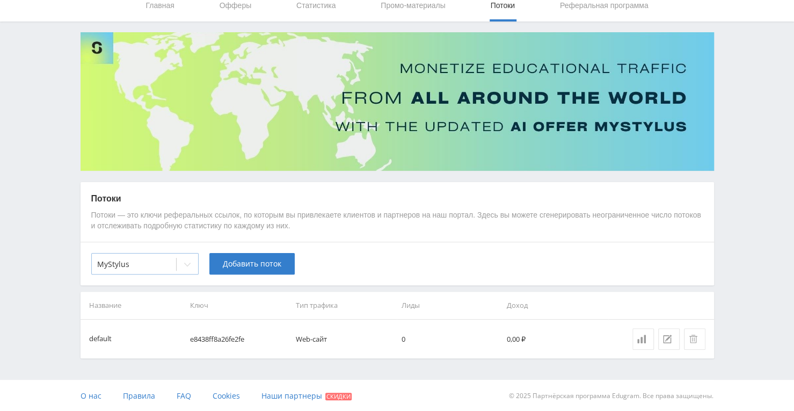
click at [188, 268] on div at bounding box center [187, 264] width 21 height 21
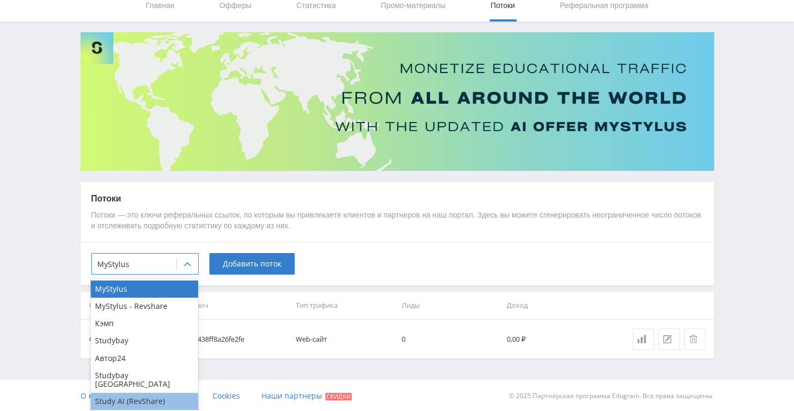
click at [155, 397] on div "Study AI (RevShare)" at bounding box center [144, 401] width 107 height 17
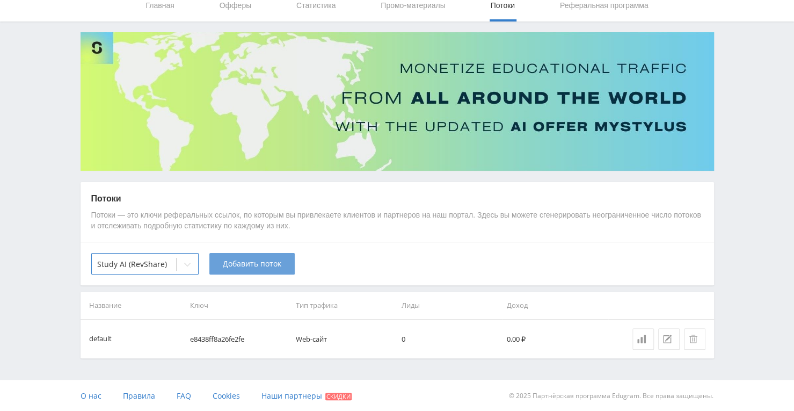
click at [237, 262] on span "Добавить поток" at bounding box center [252, 263] width 59 height 9
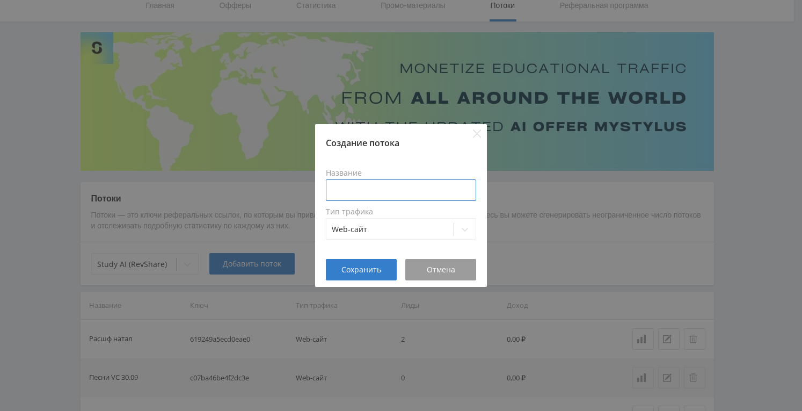
click at [387, 186] on input at bounding box center [401, 189] width 150 height 21
type input "N"
type input "Н"
type input "Y"
type input "Натал tenchat 01.10"
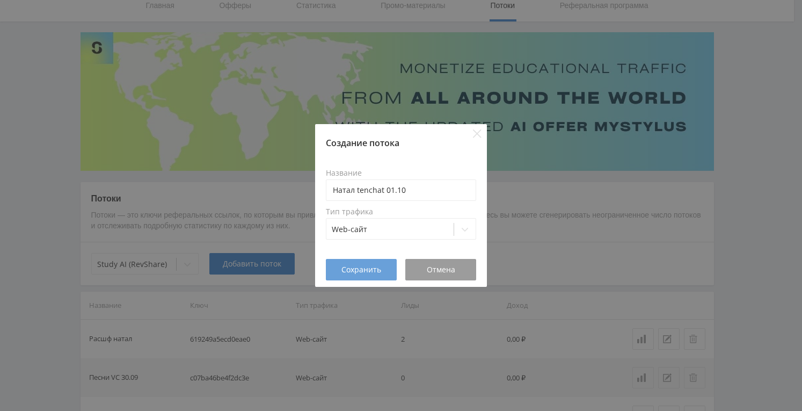
click at [374, 265] on span "Сохранить" at bounding box center [362, 269] width 40 height 9
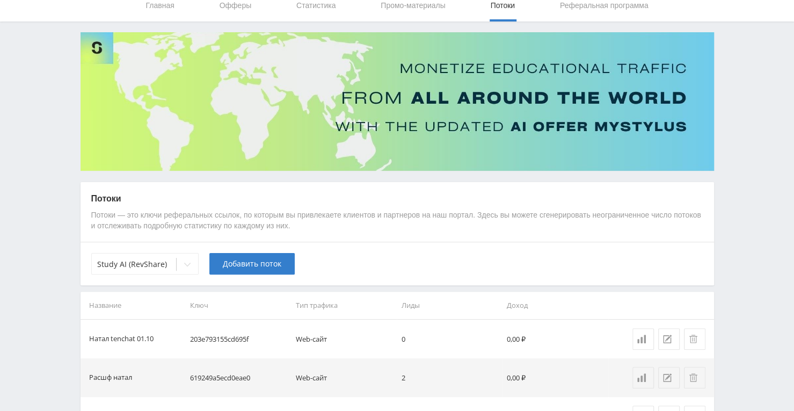
scroll to position [0, 0]
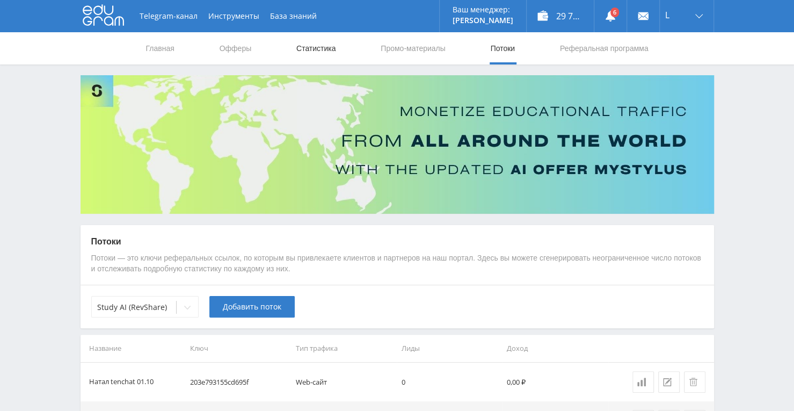
click at [311, 45] on link "Статистика" at bounding box center [316, 48] width 42 height 32
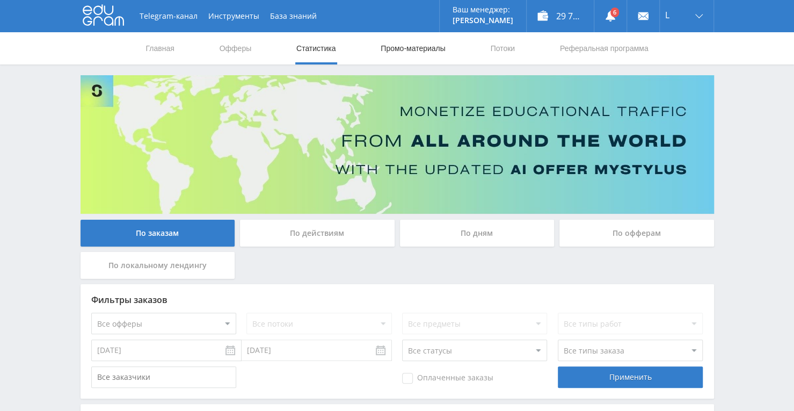
click at [411, 40] on link "Промо-материалы" at bounding box center [413, 48] width 67 height 32
select select "376"
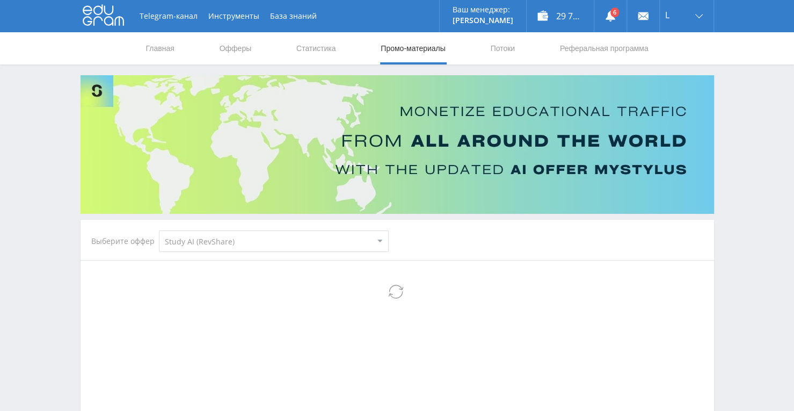
select select "376"
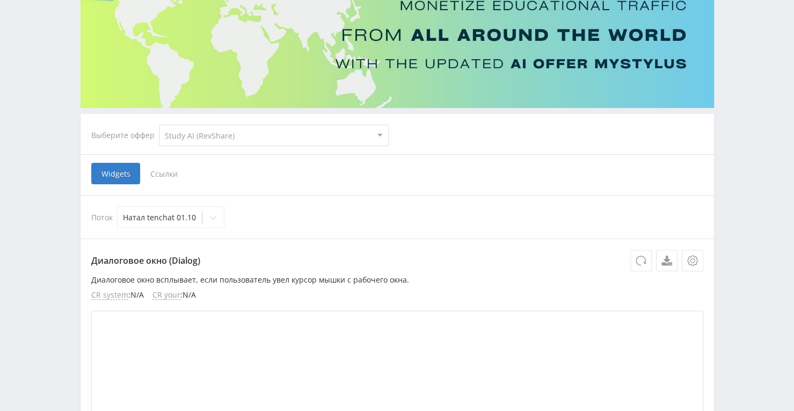
scroll to position [107, 0]
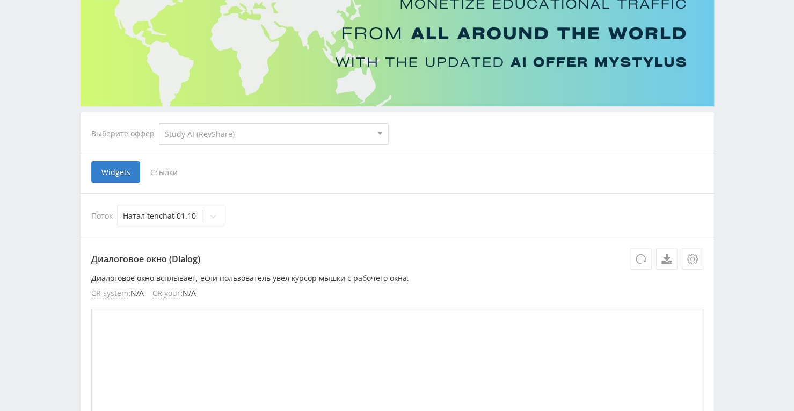
click at [175, 170] on span "Ссылки" at bounding box center [164, 171] width 48 height 21
click at [0, 0] on input "Ссылки" at bounding box center [0, 0] width 0 height 0
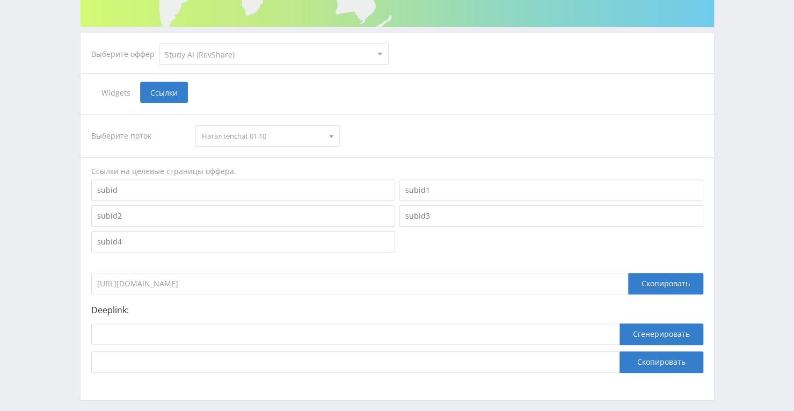
scroll to position [234, 0]
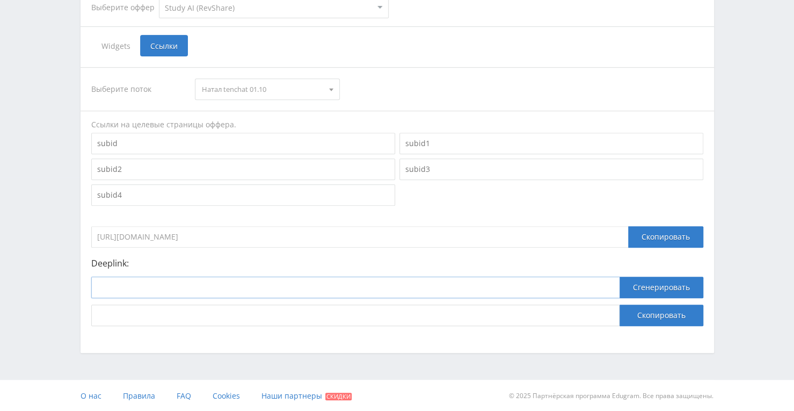
click at [327, 288] on input at bounding box center [355, 287] width 529 height 21
paste input "https://study24.ai/chat/natal_chart"
type input "https://study24.ai/chat/natal_chart"
click at [656, 289] on button "Сгенерировать" at bounding box center [662, 287] width 84 height 21
click at [642, 309] on button "Скопировать" at bounding box center [662, 315] width 84 height 21
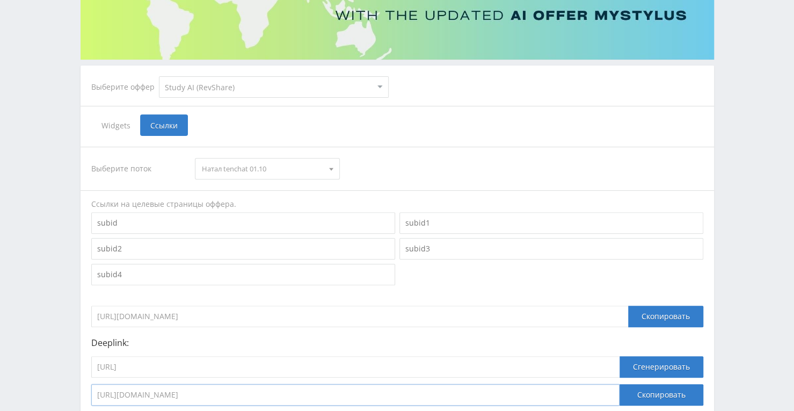
scroll to position [0, 0]
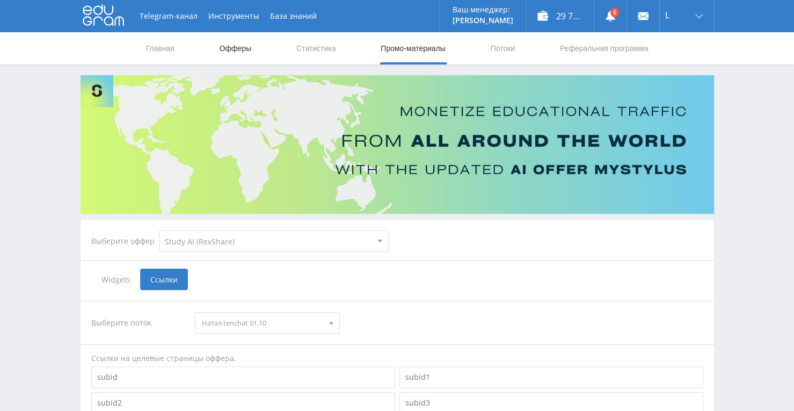
click at [241, 52] on link "Офферы" at bounding box center [236, 48] width 34 height 32
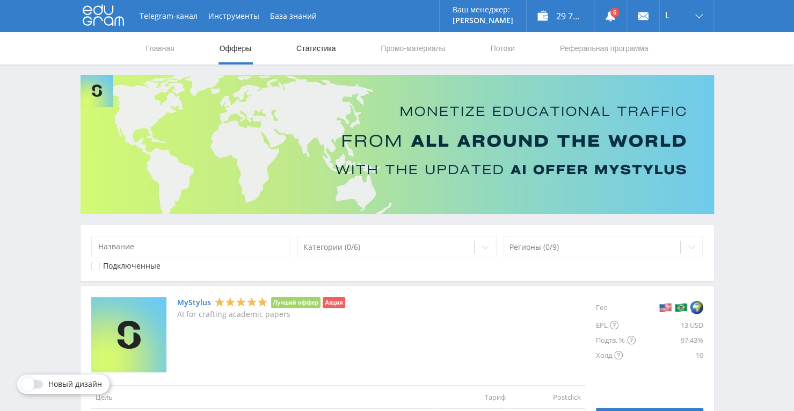
click at [315, 52] on link "Статистика" at bounding box center [316, 48] width 42 height 32
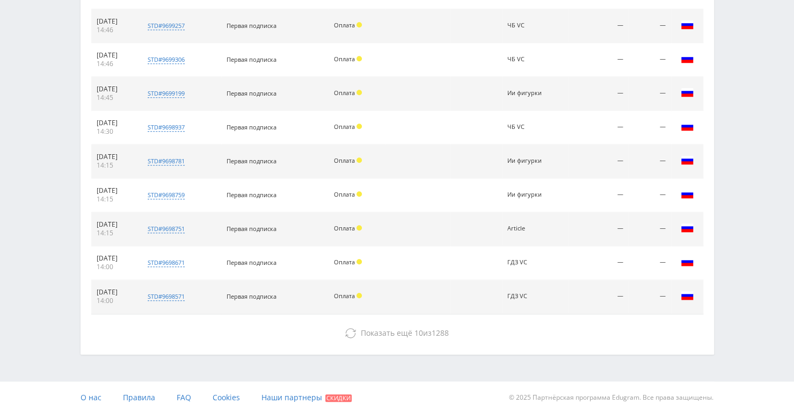
scroll to position [327, 0]
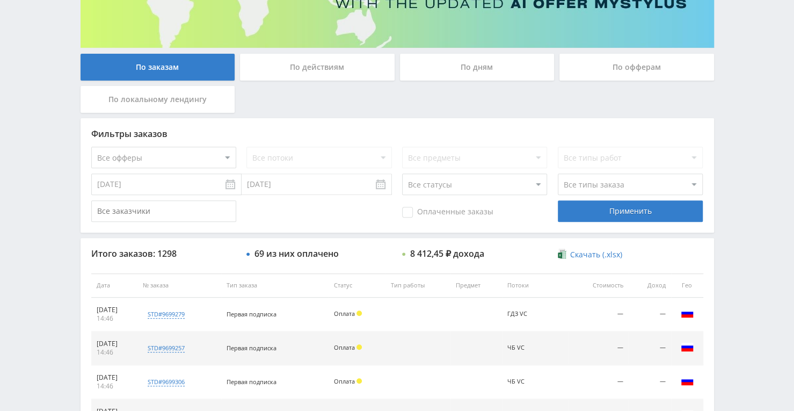
scroll to position [112, 0]
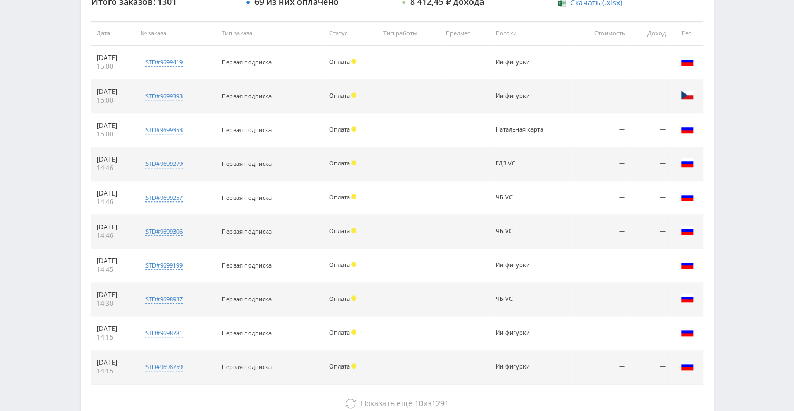
scroll to position [435, 0]
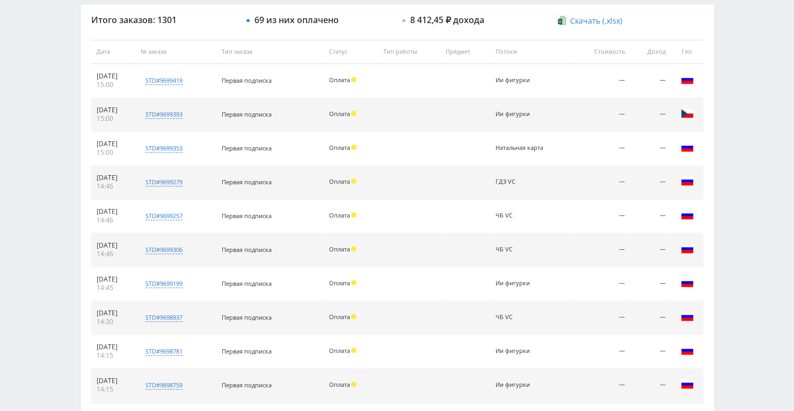
scroll to position [327, 0]
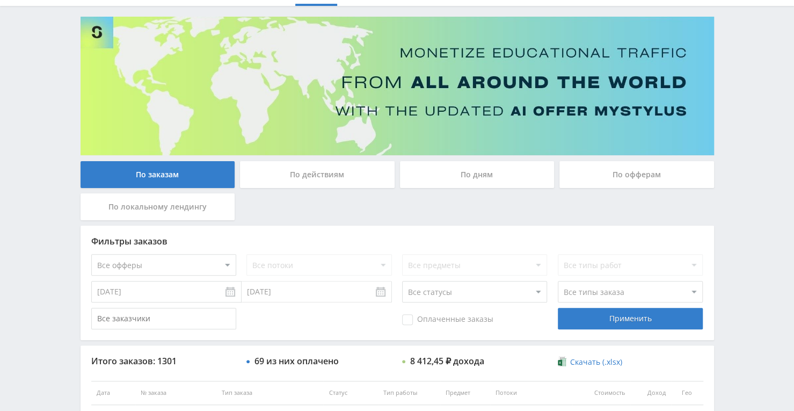
click at [455, 184] on div "По дням" at bounding box center [477, 174] width 155 height 27
click at [0, 0] on input "По дням" at bounding box center [0, 0] width 0 height 0
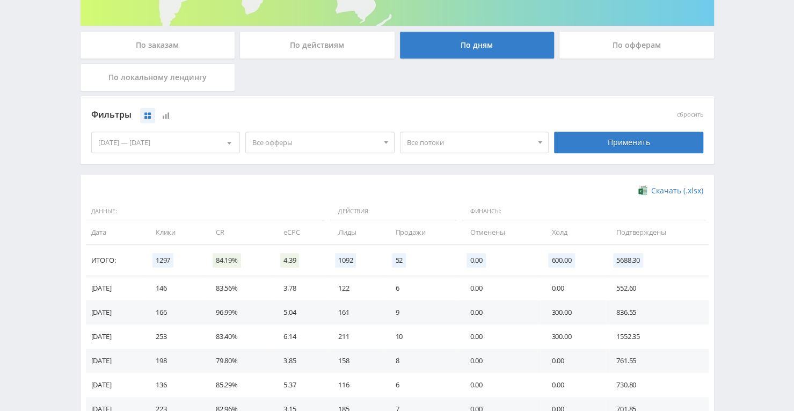
scroll to position [273, 0]
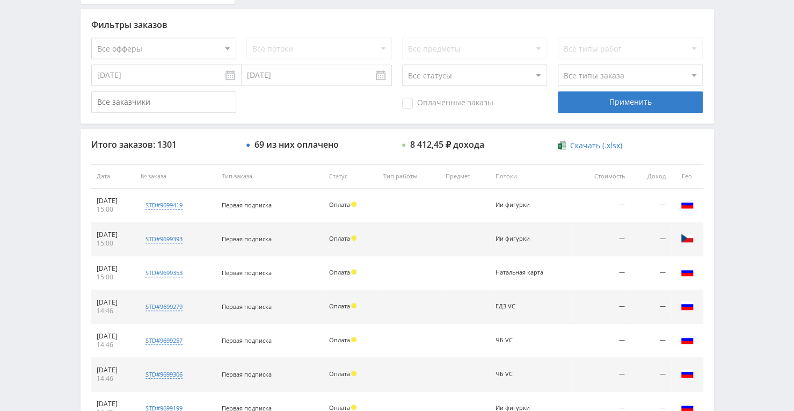
scroll to position [273, 0]
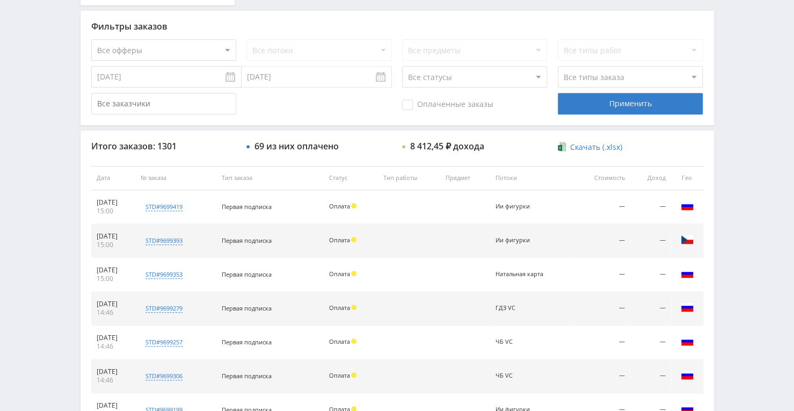
click at [226, 55] on select "Все офферы MyStylus MyStylus - Revshare Кэмп Studybay Автор24 Studybay [GEOGRAP…" at bounding box center [163, 49] width 145 height 21
select select "376"
click at [309, 45] on select "Все потоки Натал tenchat 01.10 Расшф натал Песни VC 30.09 Песни VC Улучшить к-в…" at bounding box center [319, 49] width 145 height 21
select select "6645125"
click at [247, 39] on select "Все потоки Натал tenchat 01.10 Расшф натал Песни VC 30.09 Песни VC Улучшить к-в…" at bounding box center [319, 49] width 145 height 21
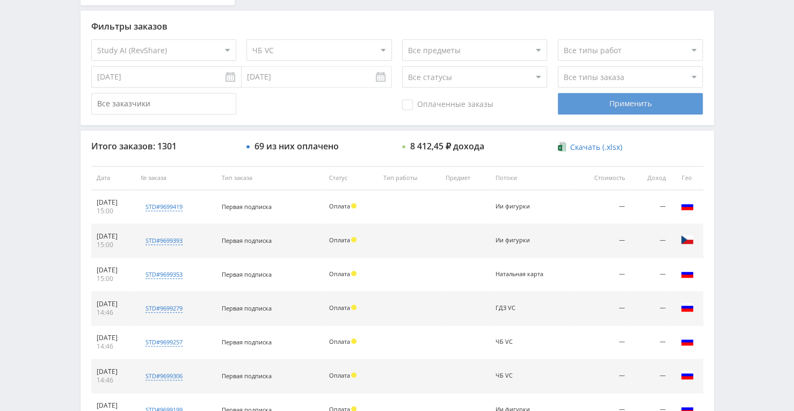
click at [580, 110] on div "Применить" at bounding box center [630, 103] width 145 height 21
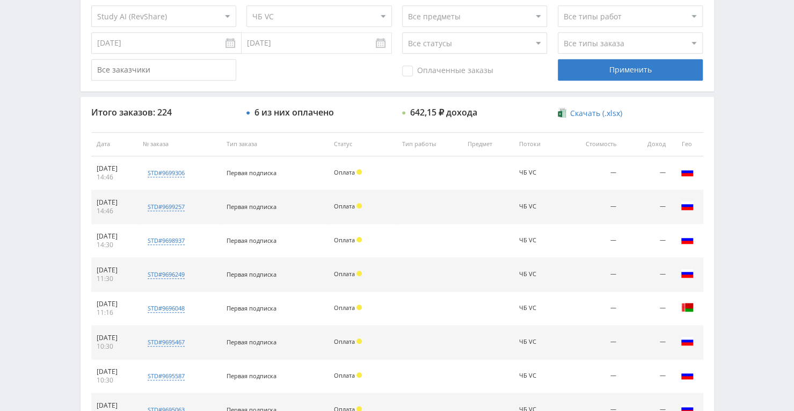
scroll to position [166, 0]
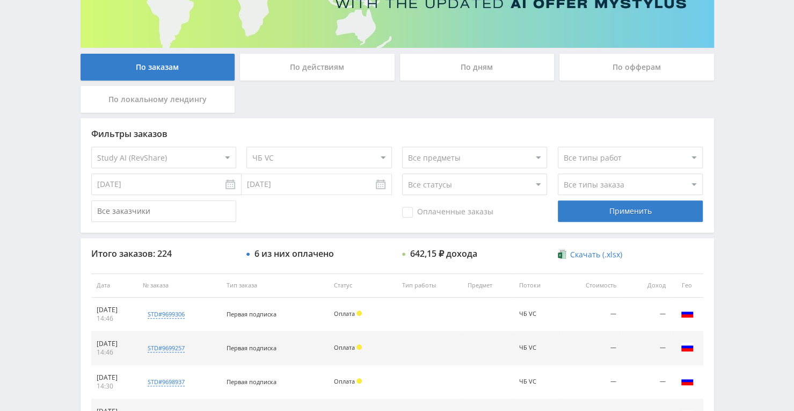
click at [197, 184] on input "[DATE]" at bounding box center [166, 183] width 150 height 21
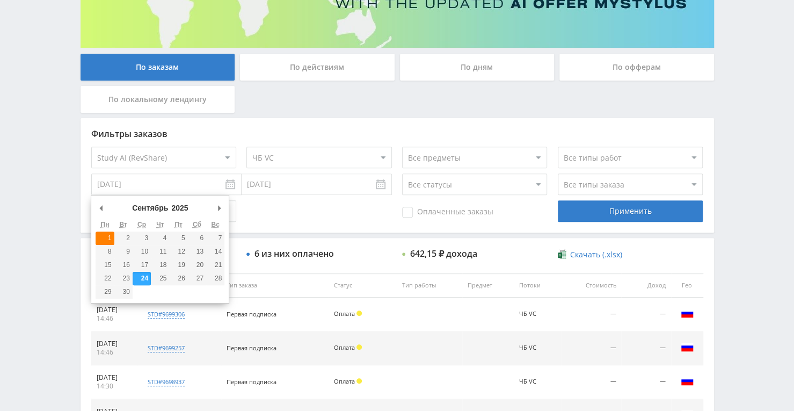
type input "[DATE]"
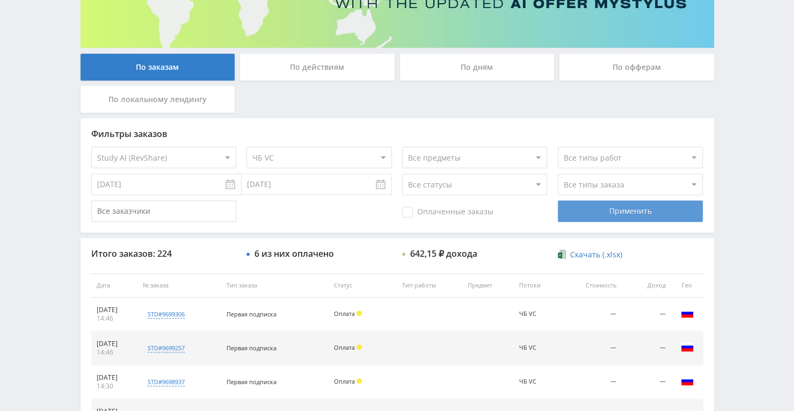
click at [583, 211] on div "Применить" at bounding box center [630, 210] width 145 height 21
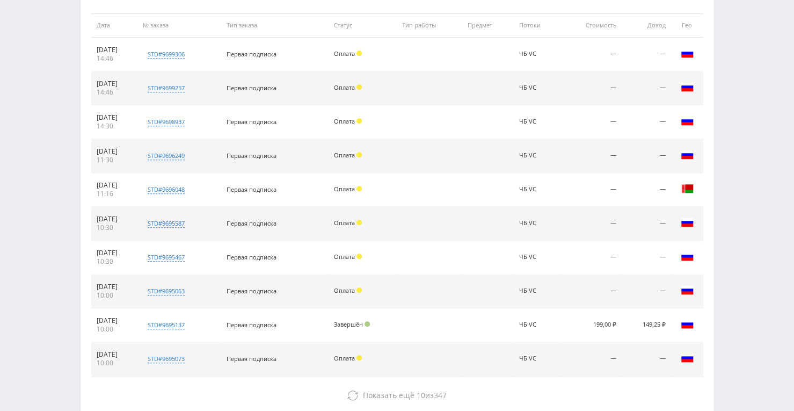
scroll to position [488, 0]
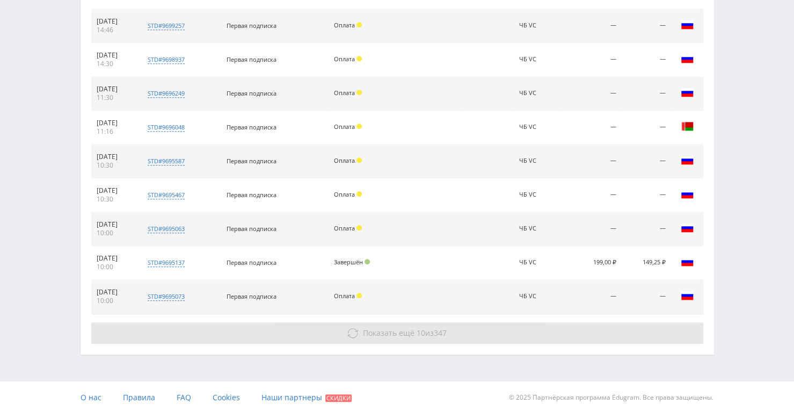
click at [390, 334] on span "Показать ещё" at bounding box center [389, 333] width 52 height 10
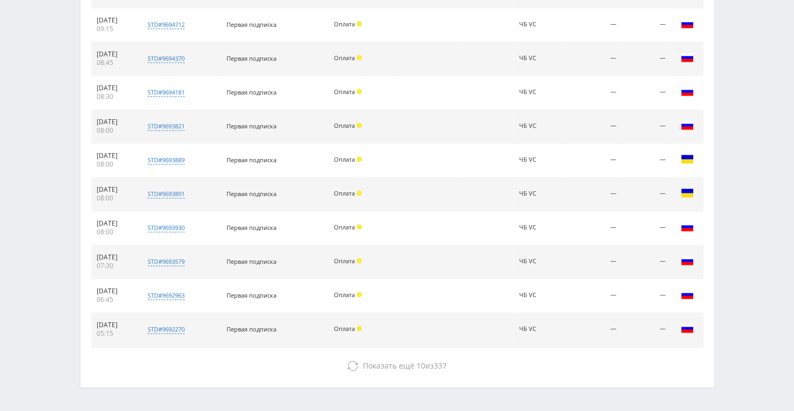
scroll to position [825, 0]
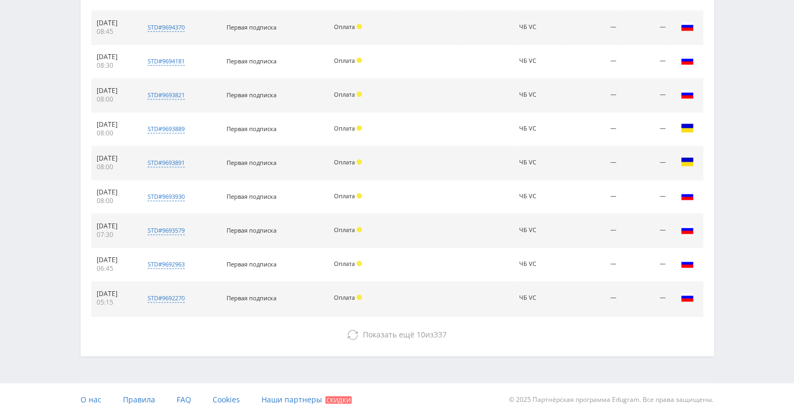
click at [392, 332] on span "Показать ещё" at bounding box center [389, 334] width 52 height 10
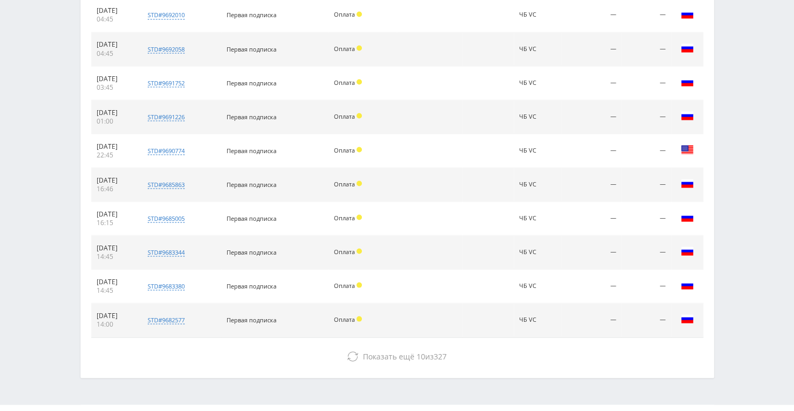
scroll to position [1147, 0]
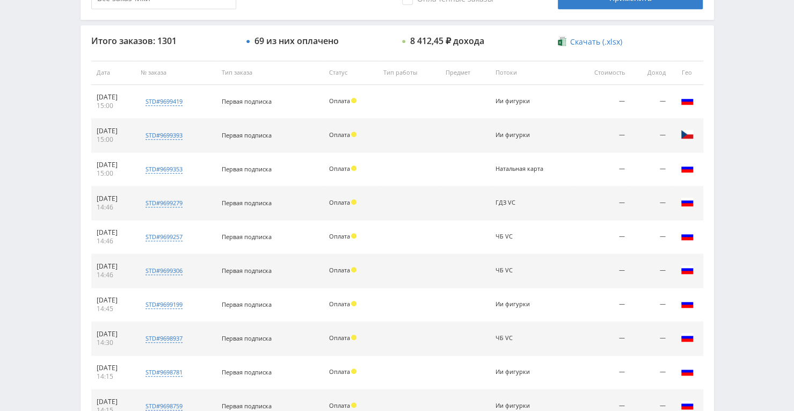
scroll to position [368, 0]
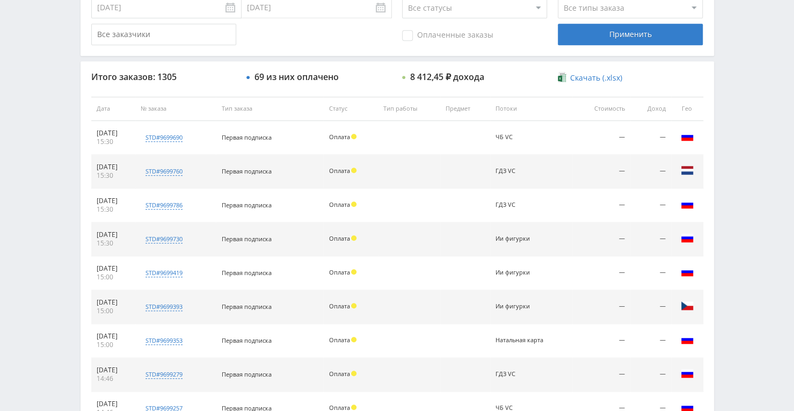
scroll to position [342, 0]
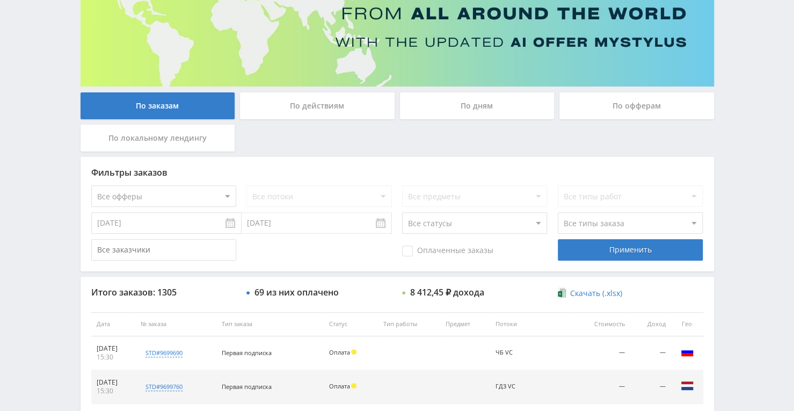
click at [462, 111] on div "По дням" at bounding box center [477, 105] width 155 height 27
click at [0, 0] on input "По дням" at bounding box center [0, 0] width 0 height 0
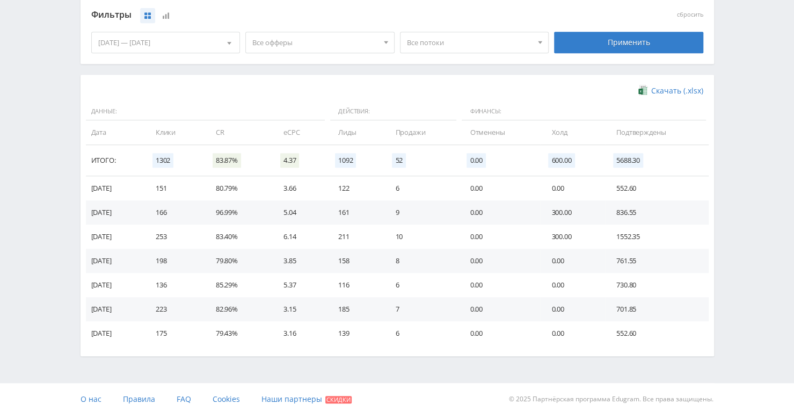
scroll to position [288, 0]
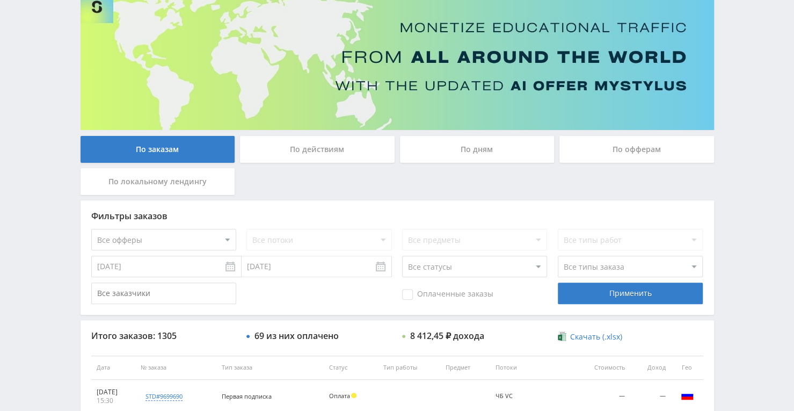
click at [477, 149] on div "По дням" at bounding box center [477, 149] width 155 height 27
click at [0, 0] on input "По дням" at bounding box center [0, 0] width 0 height 0
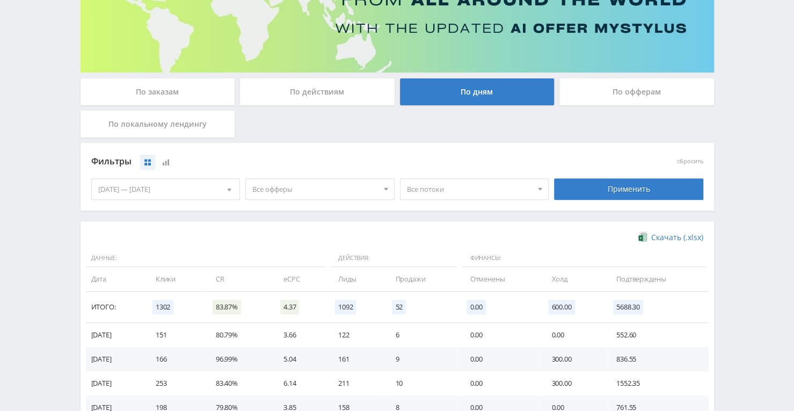
scroll to position [191, 0]
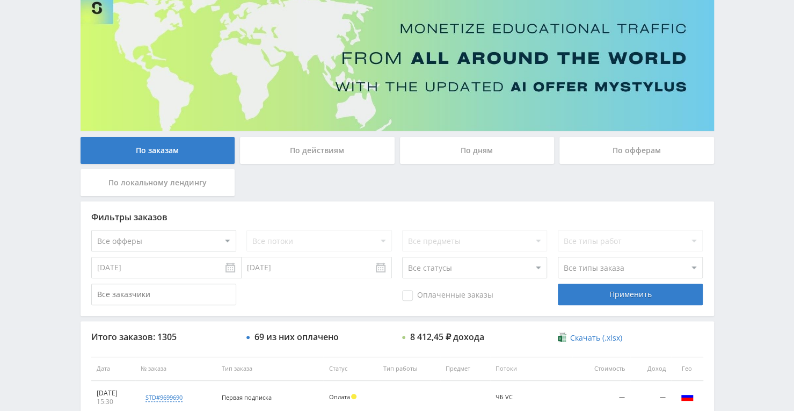
scroll to position [54, 0]
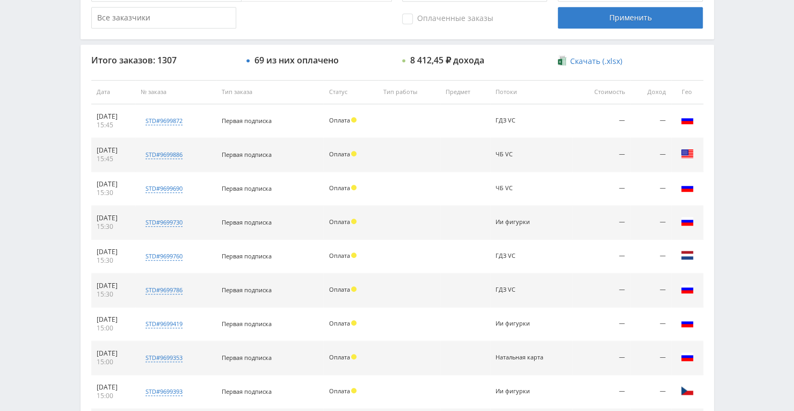
scroll to position [376, 0]
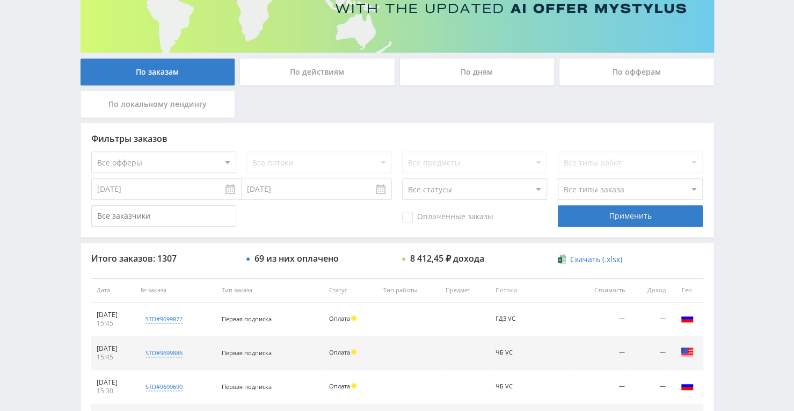
click at [418, 82] on div "По дням" at bounding box center [477, 72] width 155 height 27
click at [0, 0] on input "По дням" at bounding box center [0, 0] width 0 height 0
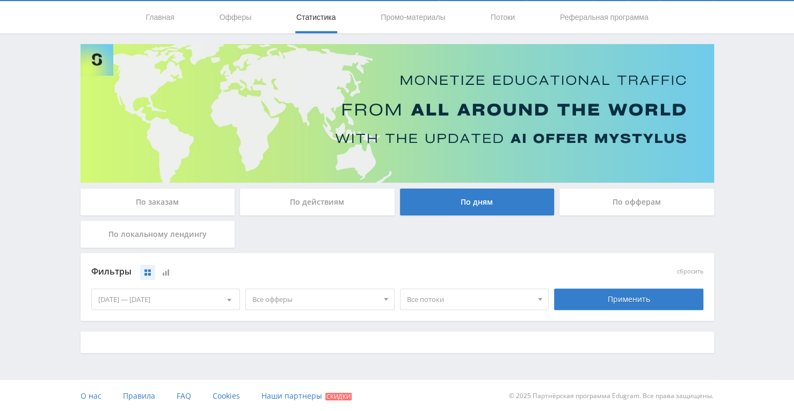
scroll to position [161, 0]
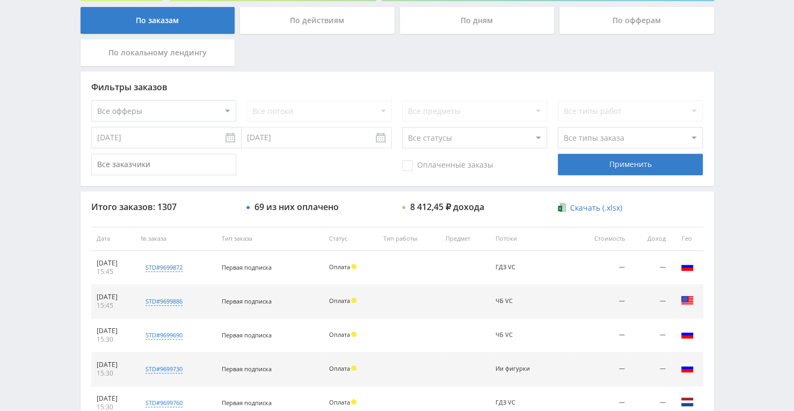
scroll to position [215, 0]
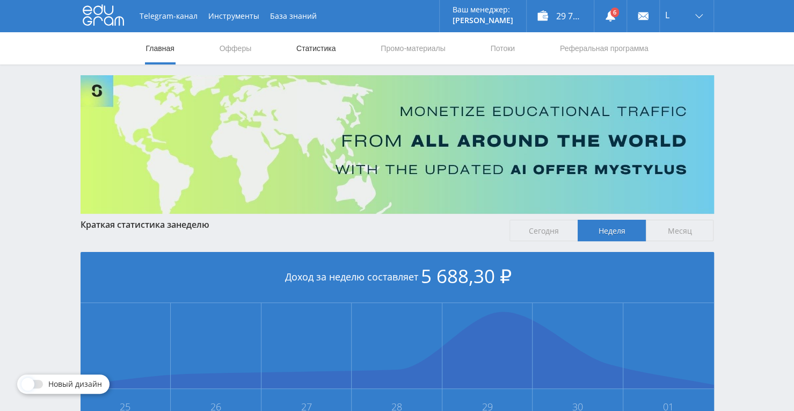
click at [317, 50] on link "Статистика" at bounding box center [316, 48] width 42 height 32
click at [312, 50] on link "Статистика" at bounding box center [316, 48] width 42 height 32
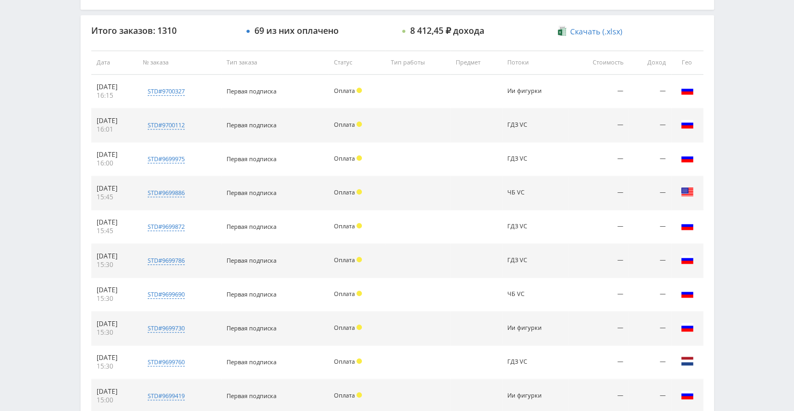
scroll to position [406, 0]
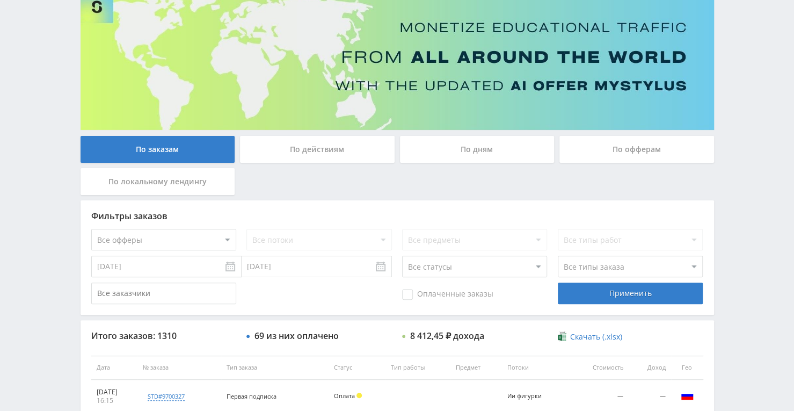
click at [490, 162] on div "По дням" at bounding box center [477, 149] width 155 height 27
click at [0, 0] on input "По дням" at bounding box center [0, 0] width 0 height 0
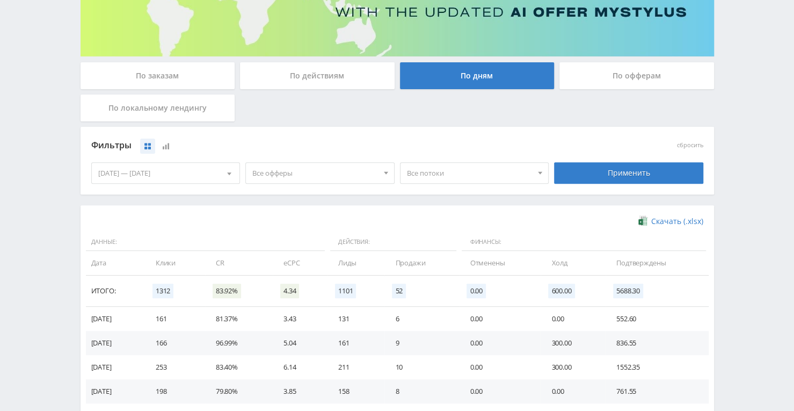
scroll to position [130, 0]
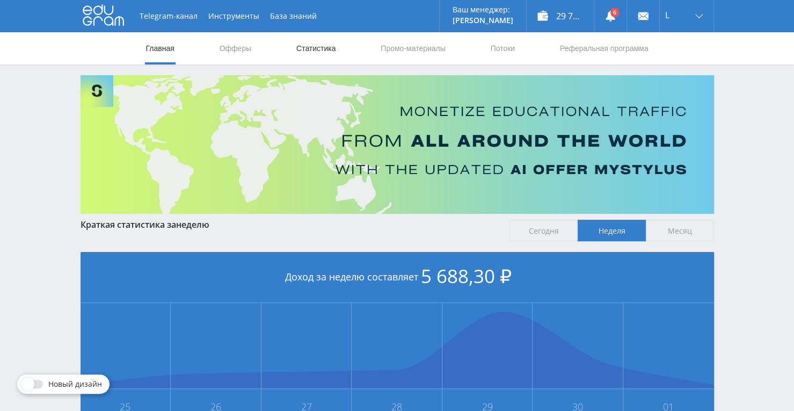
click at [302, 47] on link "Статистика" at bounding box center [316, 48] width 42 height 32
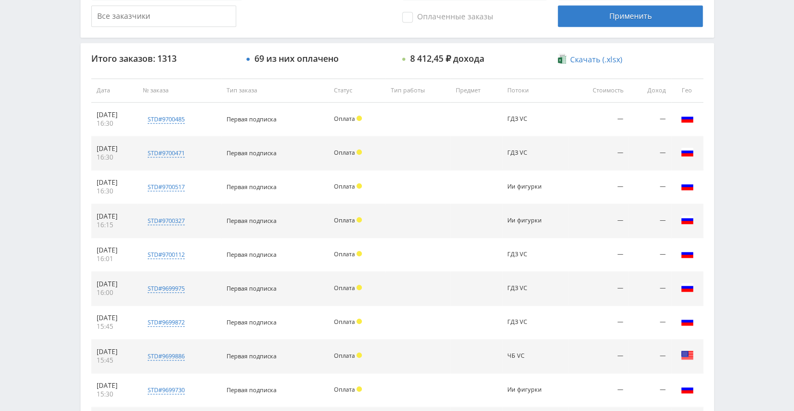
scroll to position [460, 0]
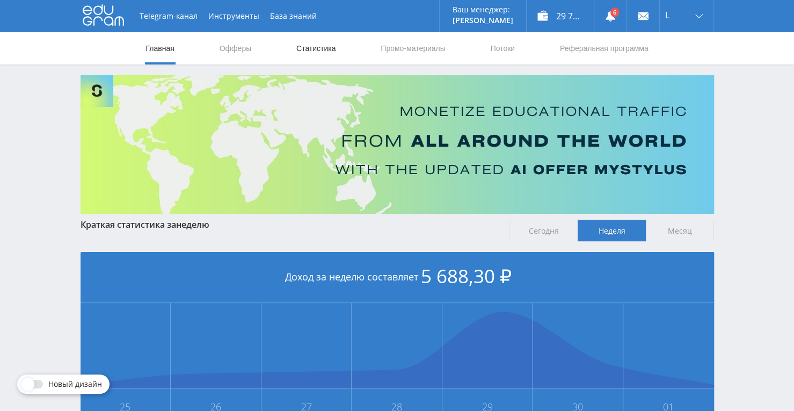
click at [325, 47] on link "Статистика" at bounding box center [316, 48] width 42 height 32
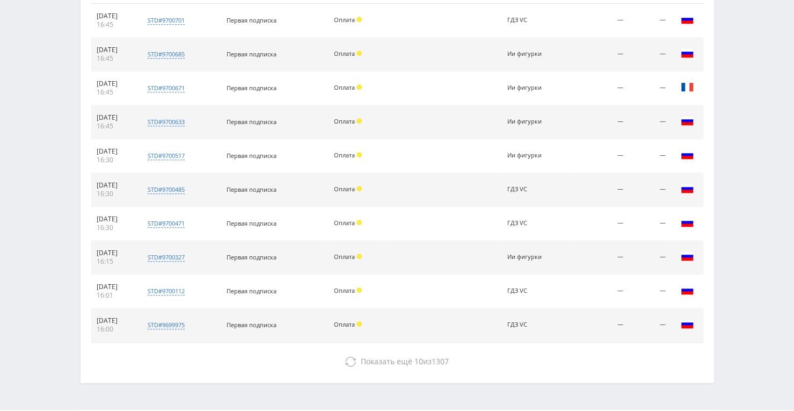
scroll to position [245, 0]
